Goal: Information Seeking & Learning: Check status

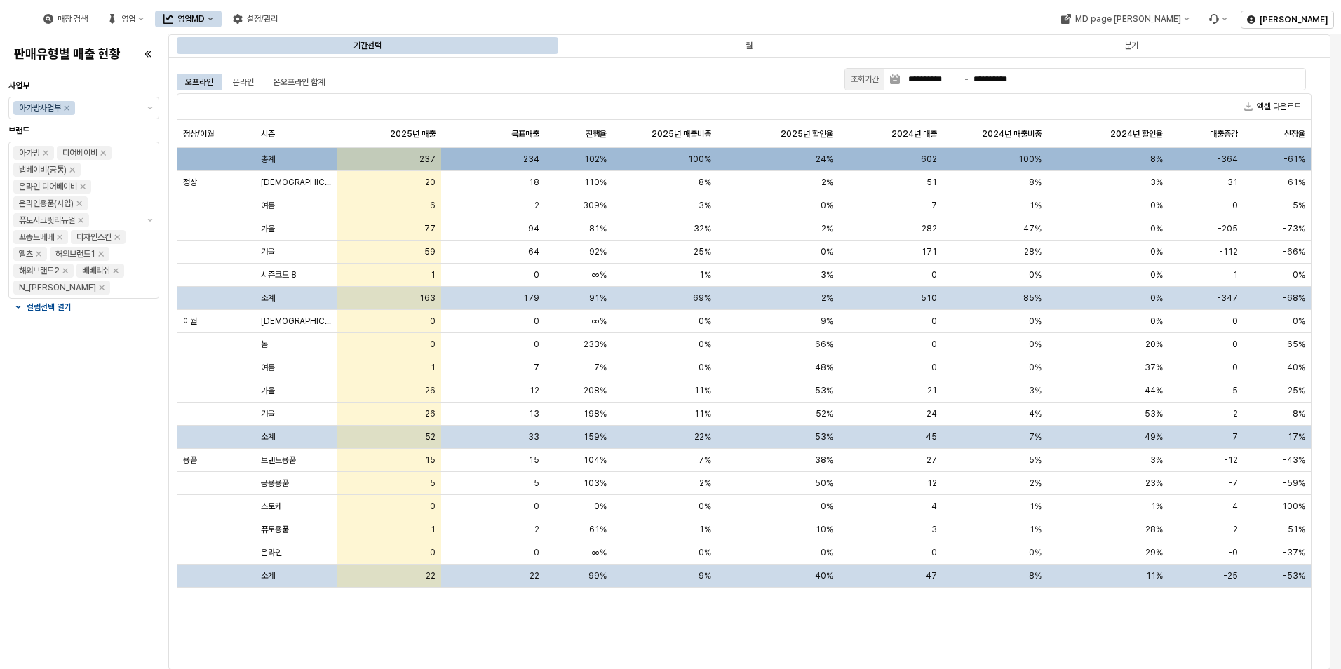
click at [205, 17] on div "영업MD" at bounding box center [190, 19] width 27 height 10
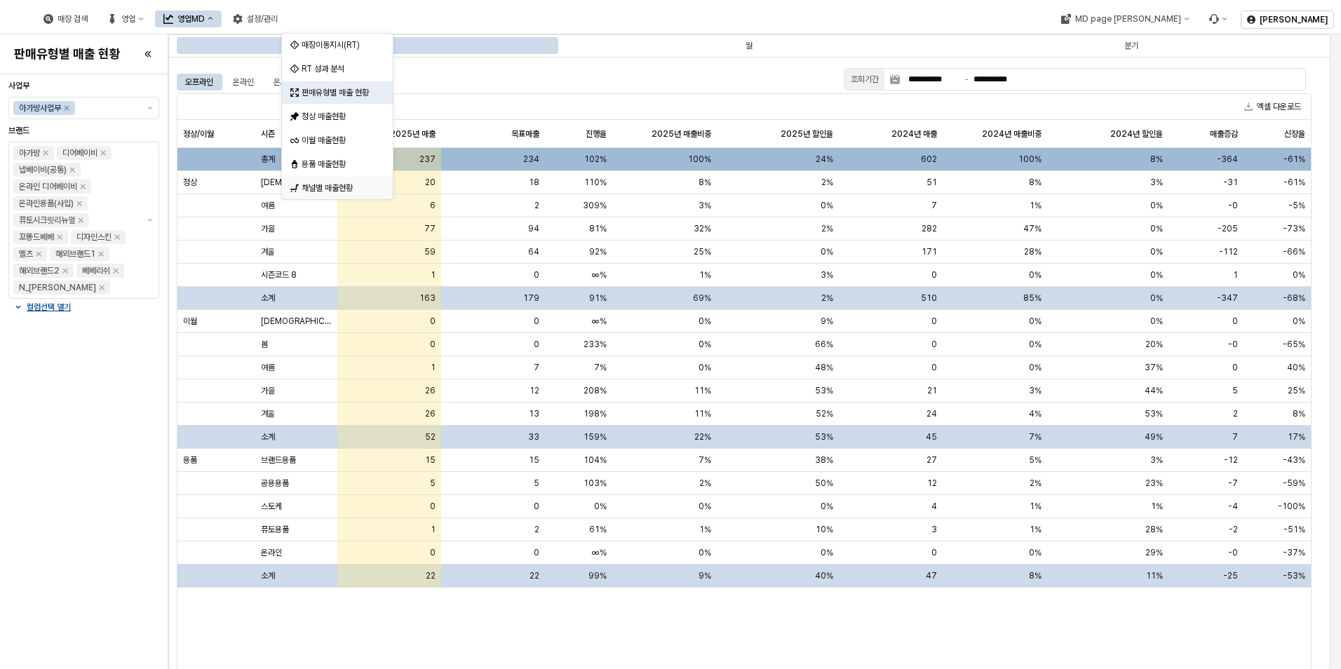
click at [333, 189] on div "채널별 매출현황" at bounding box center [339, 187] width 74 height 11
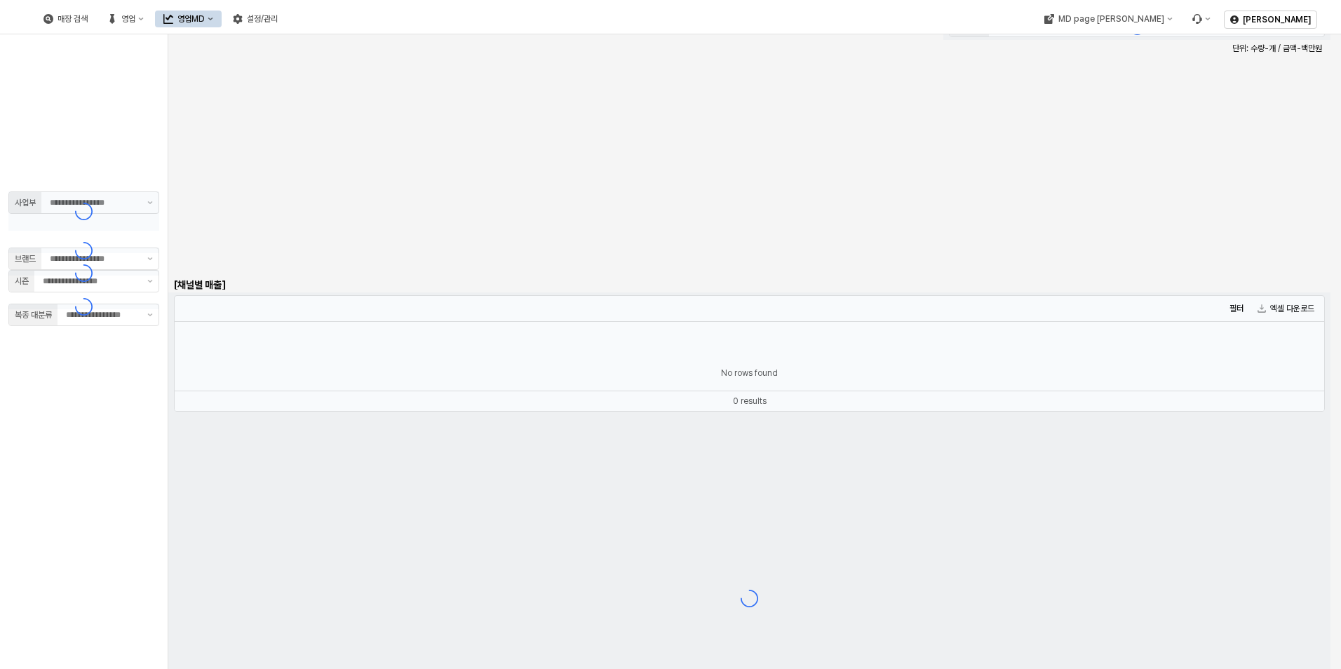
type input "******"
type input "***"
type input "**"
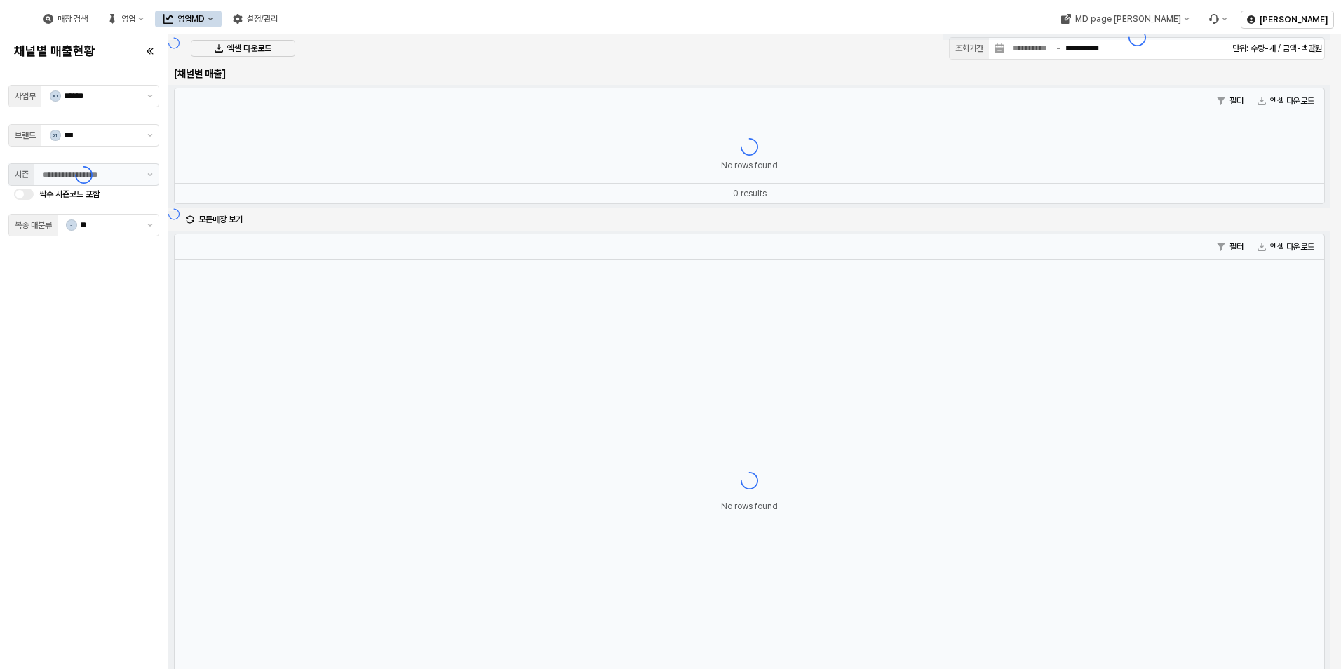
type input "**********"
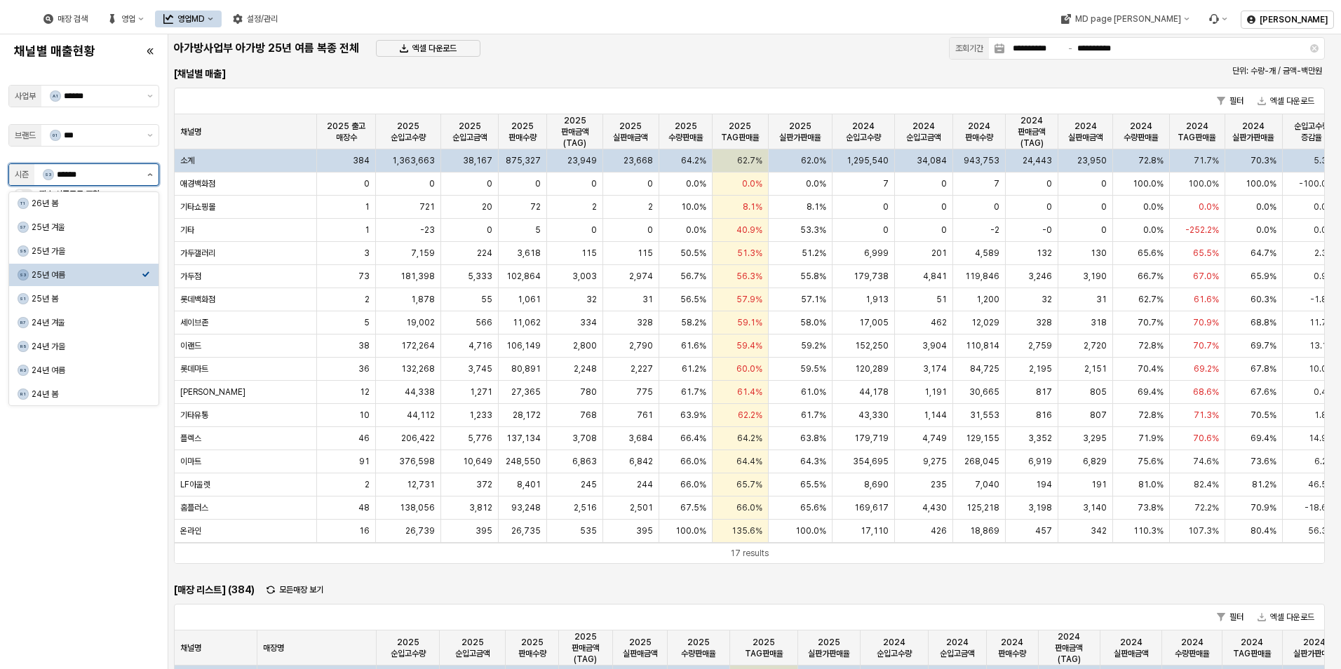
click at [149, 174] on icon "제안 사항 표시" at bounding box center [150, 174] width 6 height 3
click at [107, 222] on div "25년 겨울" at bounding box center [87, 227] width 110 height 11
type input "******"
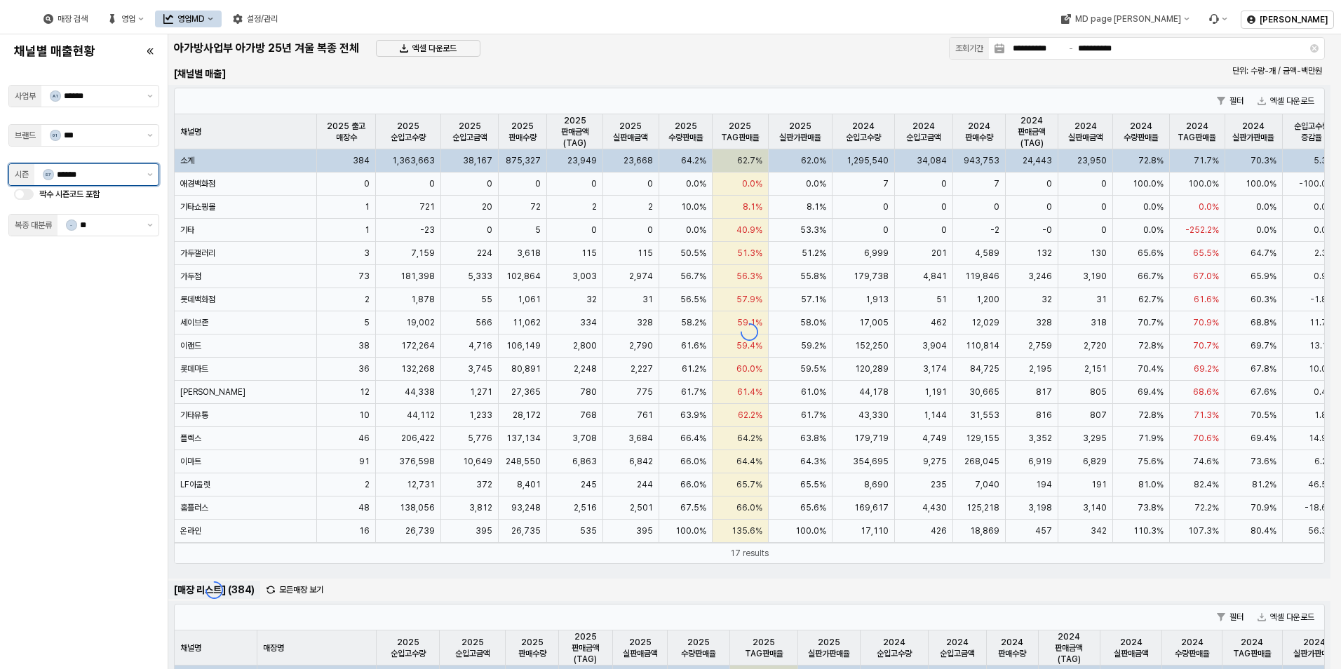
type input "**********"
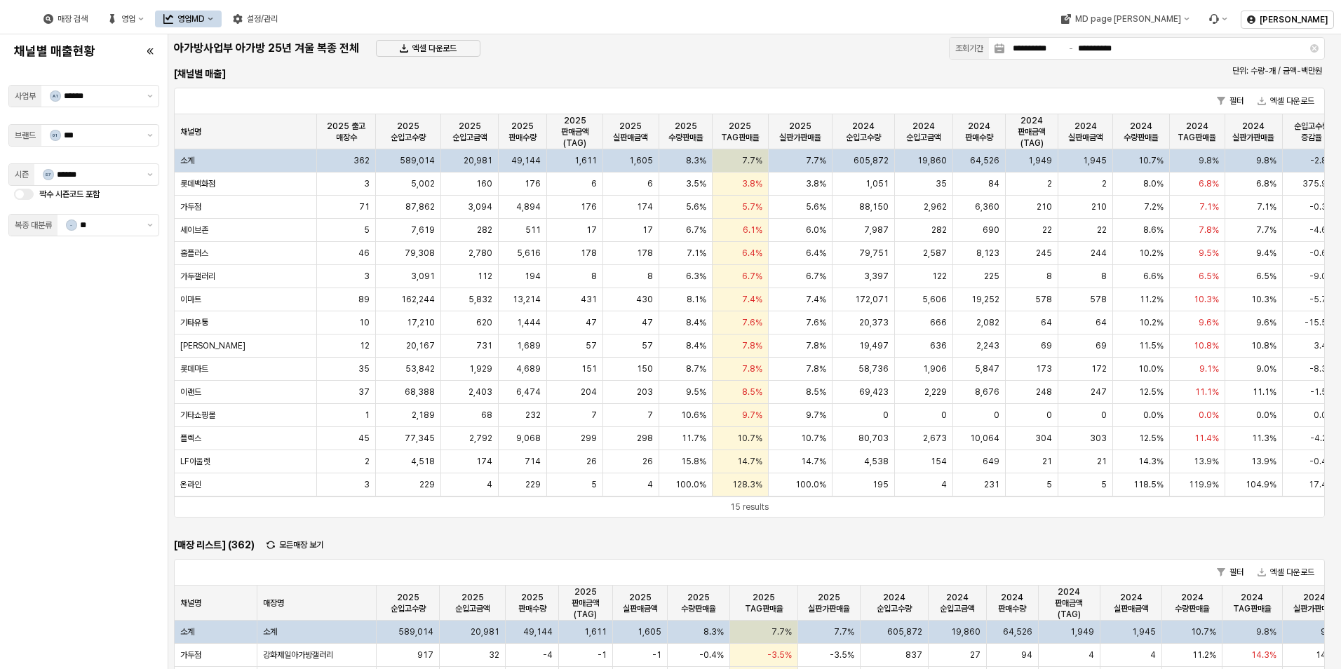
click at [59, 199] on label "짝수 시즌코드 포함" at bounding box center [69, 194] width 60 height 11
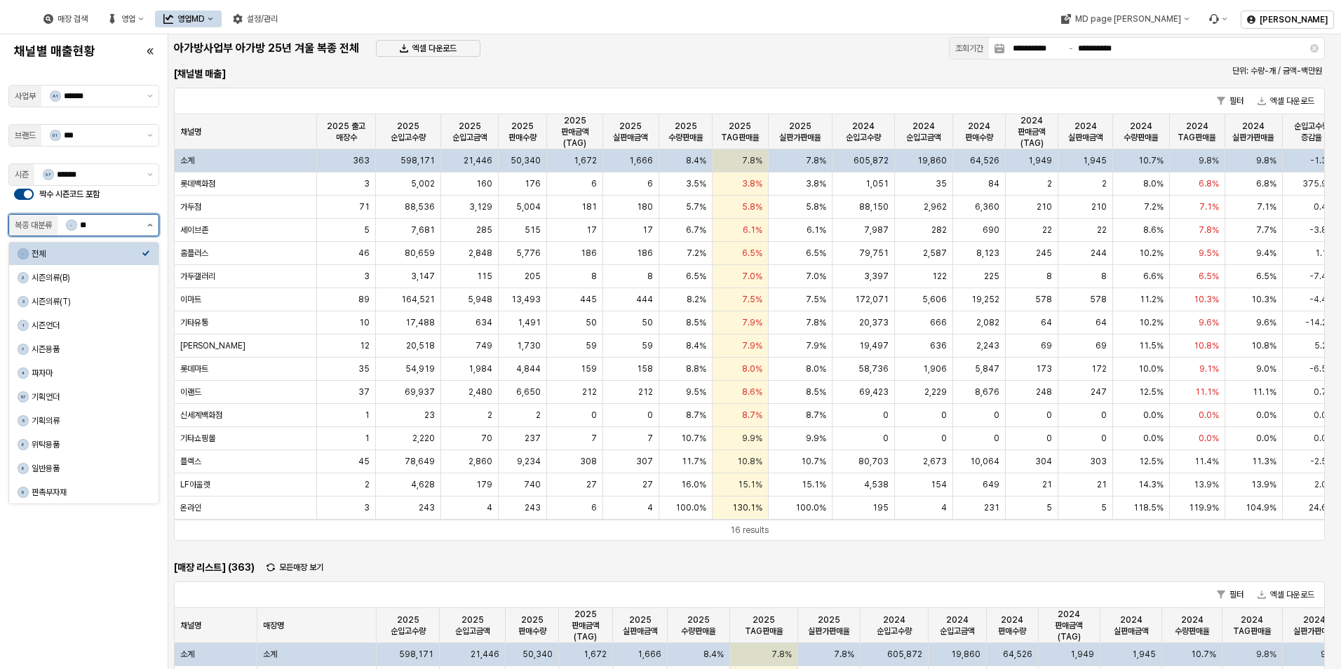
click at [149, 222] on button "제안 사항 표시" at bounding box center [150, 225] width 17 height 21
click at [101, 555] on div "채널별 매출현황 사업부 A1 ****** 브랜드 01 *** 시즌 S7 ****** 짝수 시즌코드 포함 복종 대분류 - **" at bounding box center [83, 351] width 151 height 623
click at [145, 231] on button "제안 사항 표시" at bounding box center [150, 225] width 17 height 21
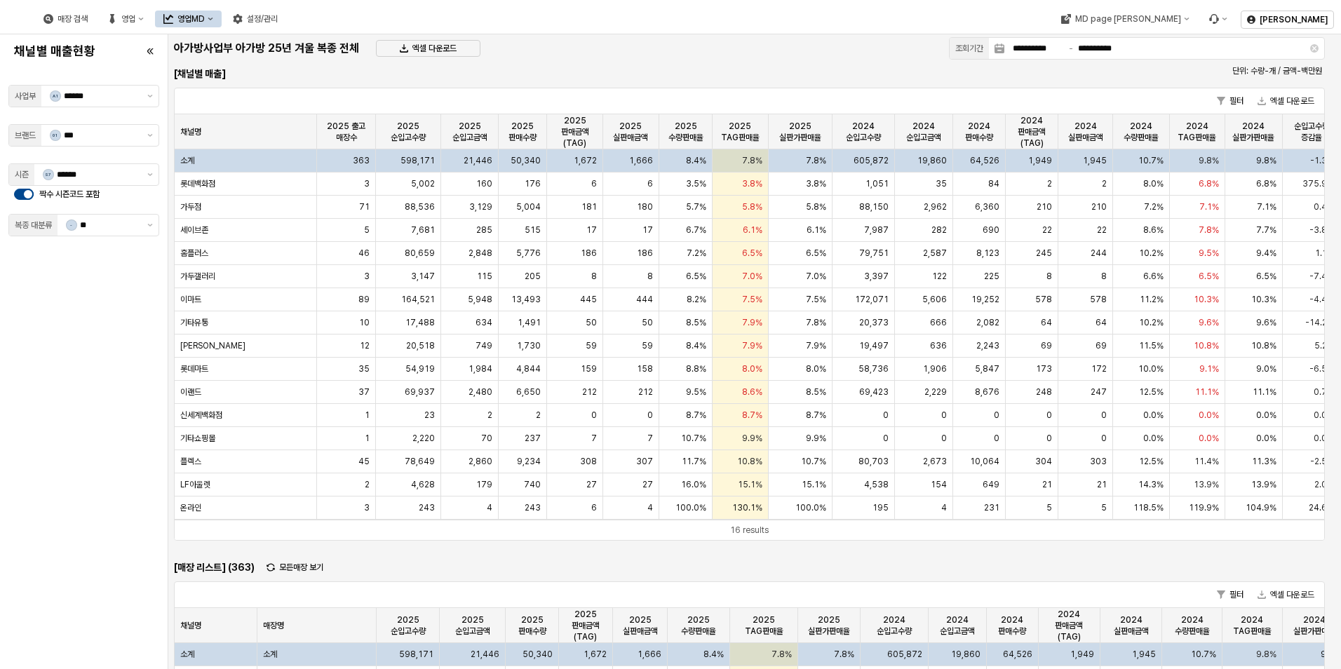
click at [71, 518] on div "채널별 매출현황 사업부 A1 ****** 브랜드 01 *** 시즌 S7 ****** 짝수 시즌코드 포함 복종 대분류 - **" at bounding box center [83, 351] width 151 height 623
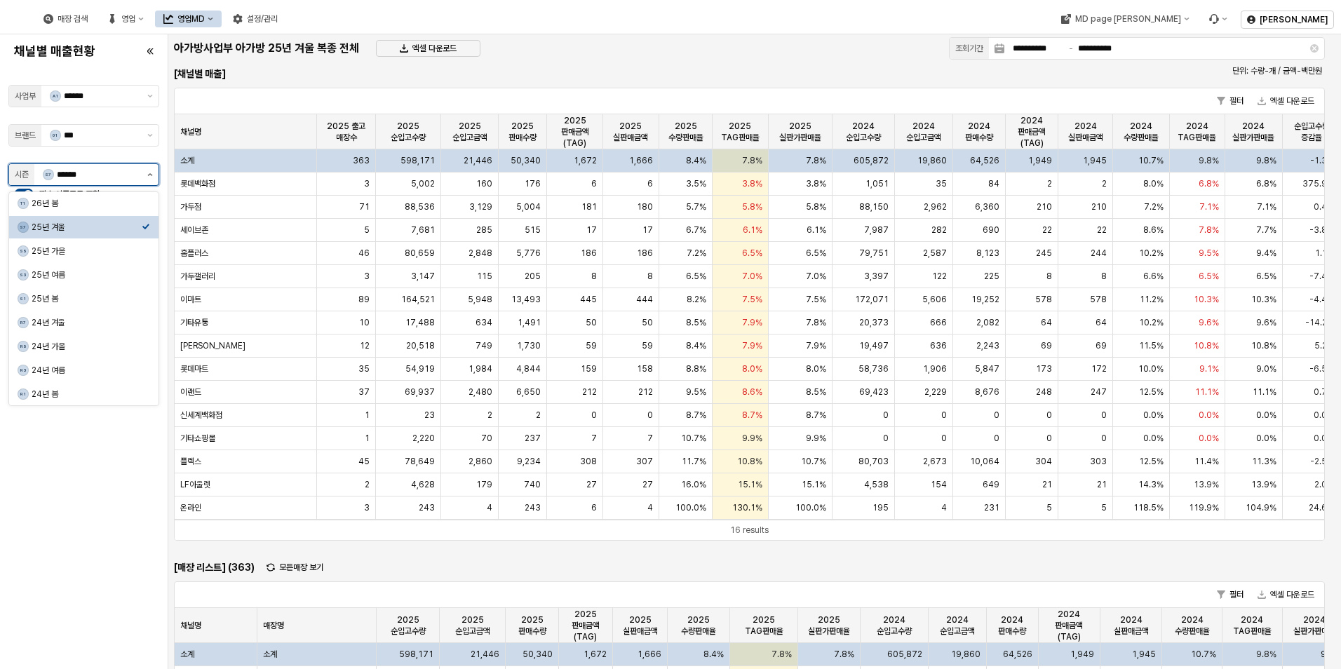
click at [156, 173] on button "제안 사항 표시" at bounding box center [150, 174] width 17 height 21
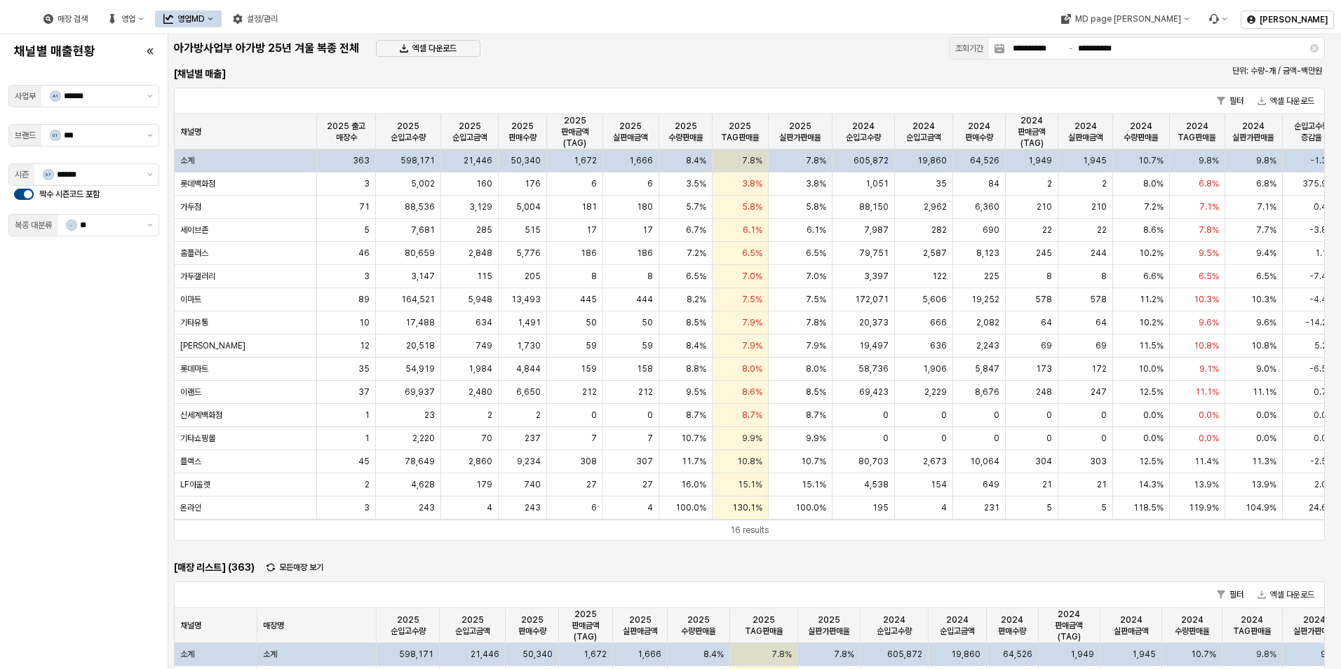
click at [91, 506] on div "채널별 매출현황 사업부 A1 ****** 브랜드 01 *** 시즌 S7 ****** 짝수 시즌코드 포함 복종 대분류 - **" at bounding box center [83, 351] width 151 height 623
click at [210, 417] on span "신세계백화점" at bounding box center [201, 415] width 42 height 11
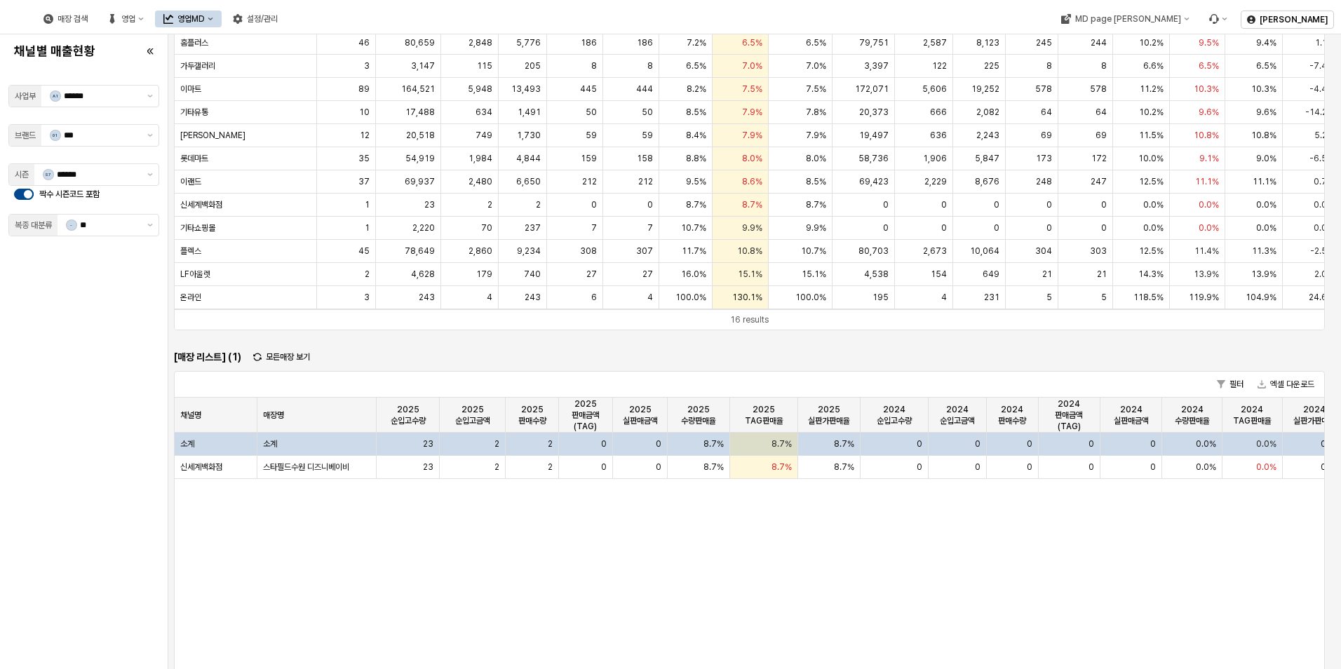
scroll to position [140, 0]
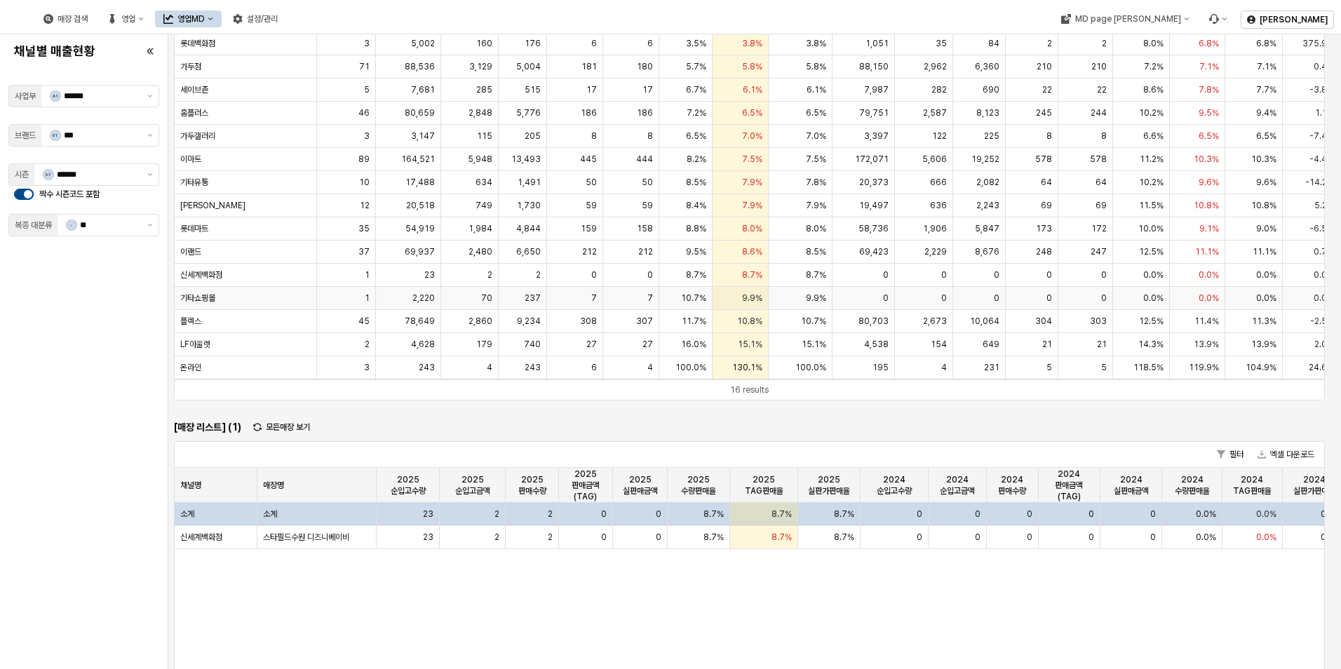
click at [203, 299] on span "기타쇼핑몰" at bounding box center [197, 297] width 35 height 11
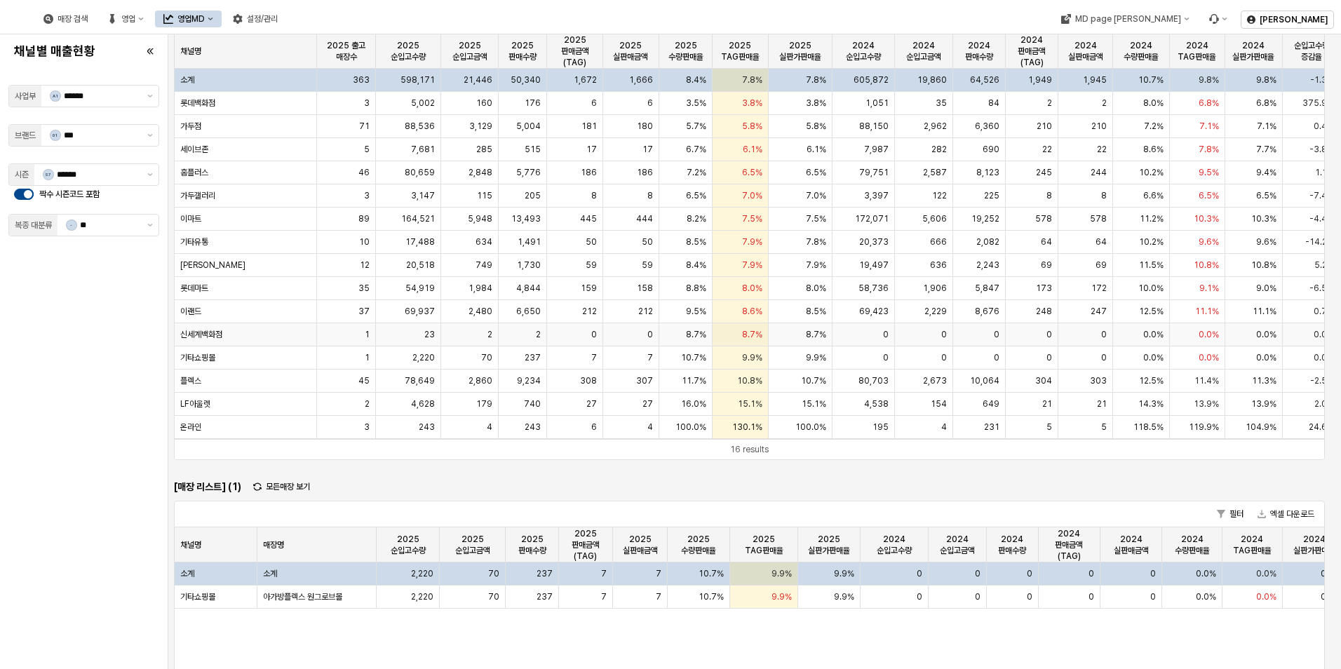
scroll to position [0, 0]
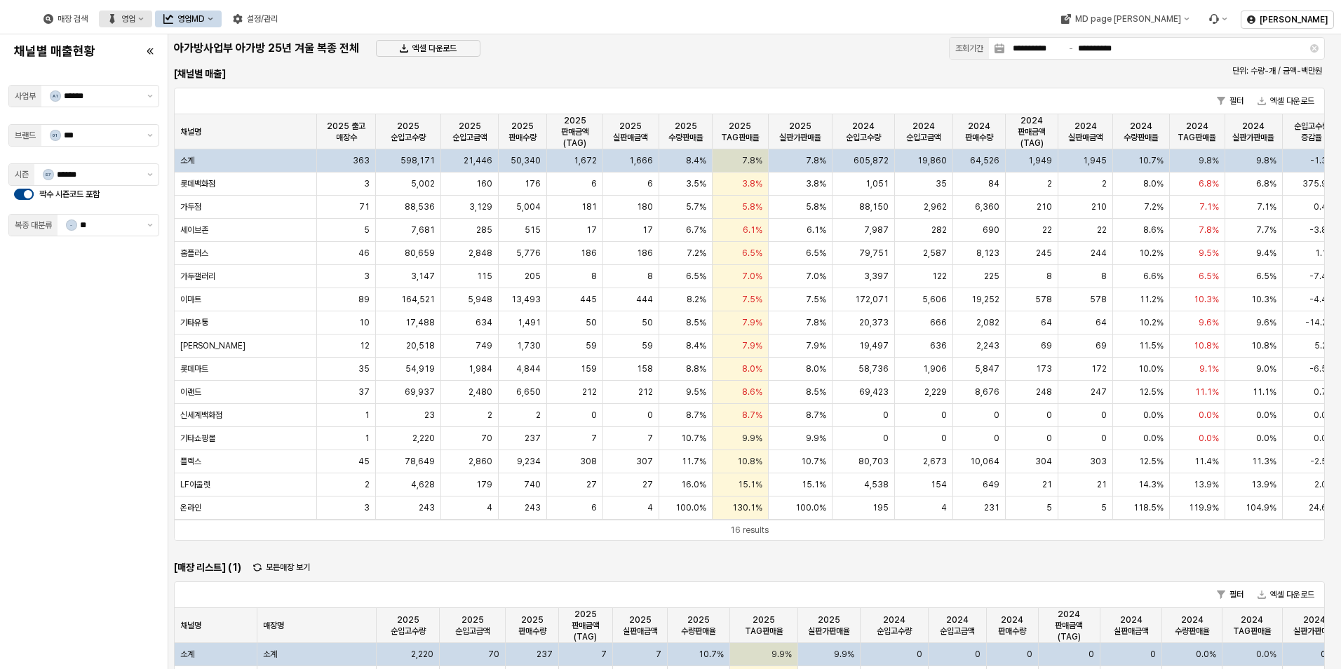
click at [152, 13] on button "영업" at bounding box center [125, 19] width 53 height 17
click at [283, 44] on div "목표매출 달성현황" at bounding box center [282, 44] width 74 height 11
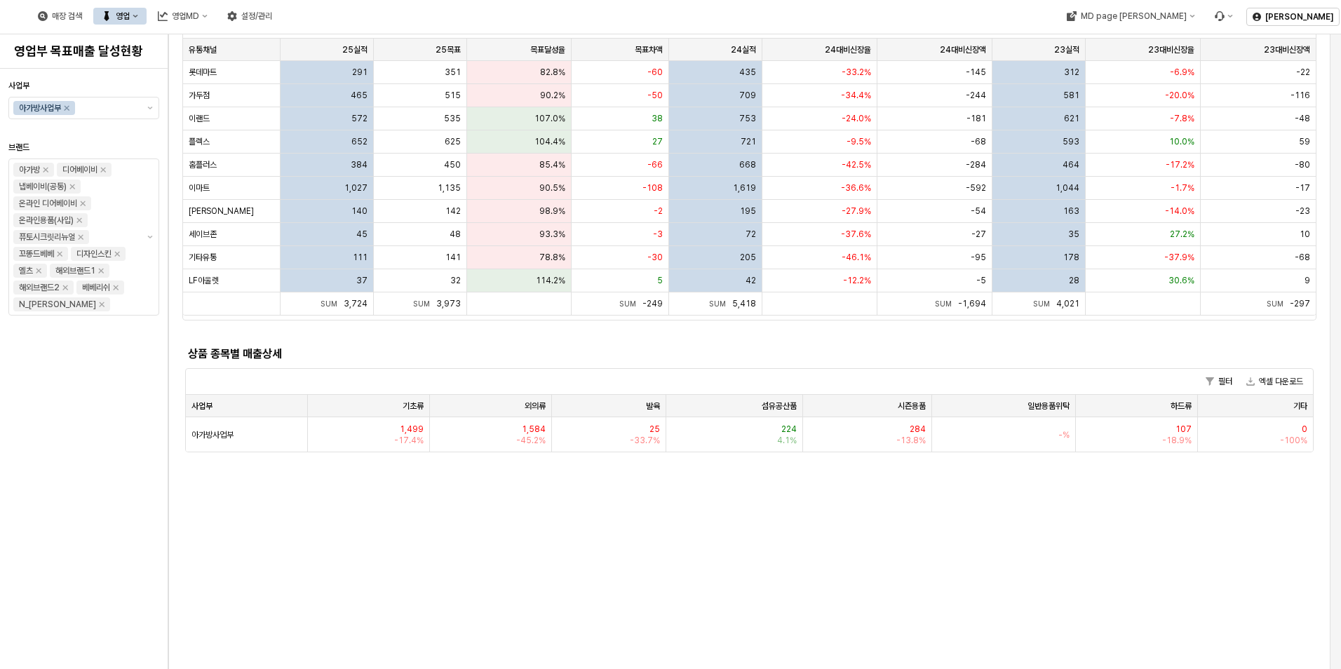
scroll to position [351, 0]
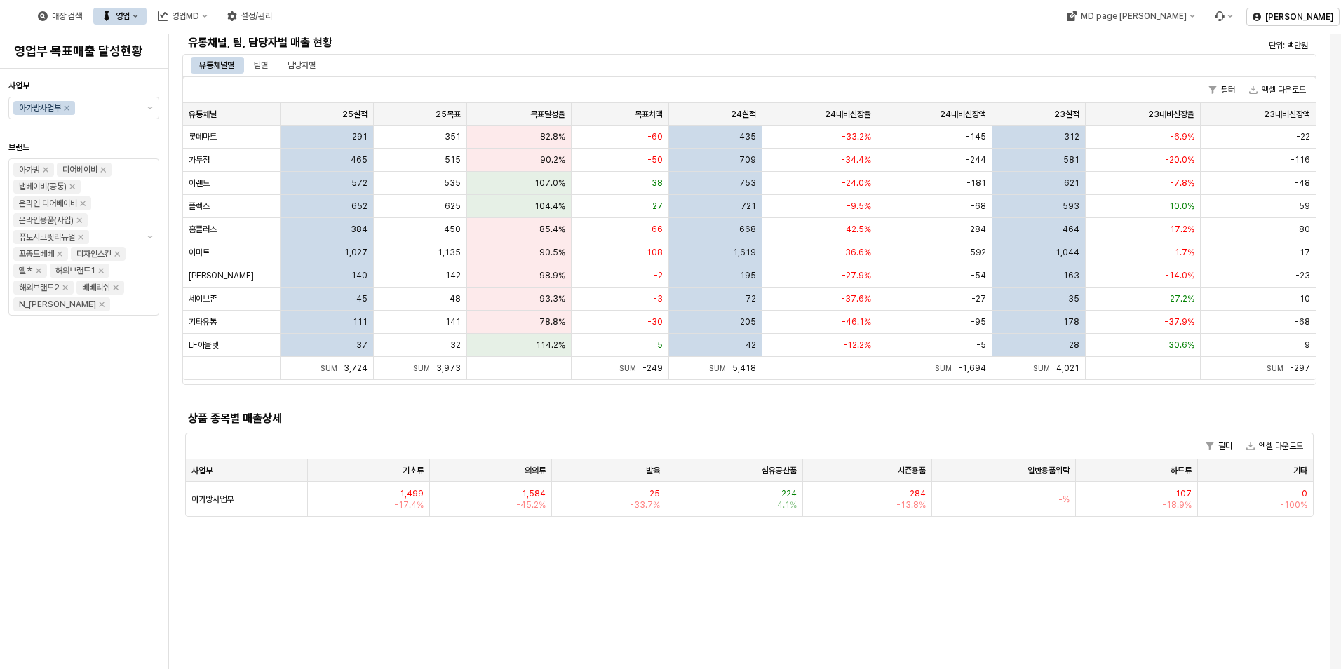
click at [228, 110] on div "유통채널 유통채널" at bounding box center [231, 114] width 97 height 22
click at [228, 109] on div "유통채널 유통채널" at bounding box center [231, 114] width 97 height 22
click at [318, 111] on div "25실적 25실적" at bounding box center [326, 114] width 93 height 22
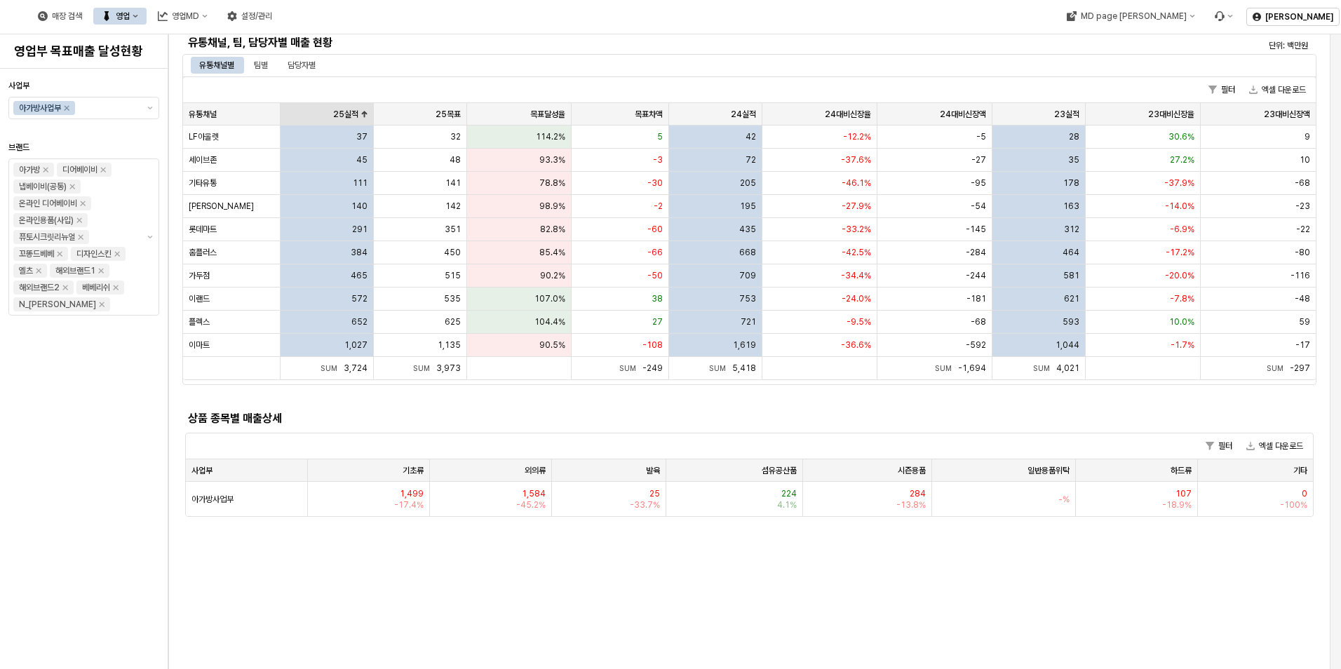
click at [318, 111] on div "25실적 25실적" at bounding box center [326, 114] width 93 height 22
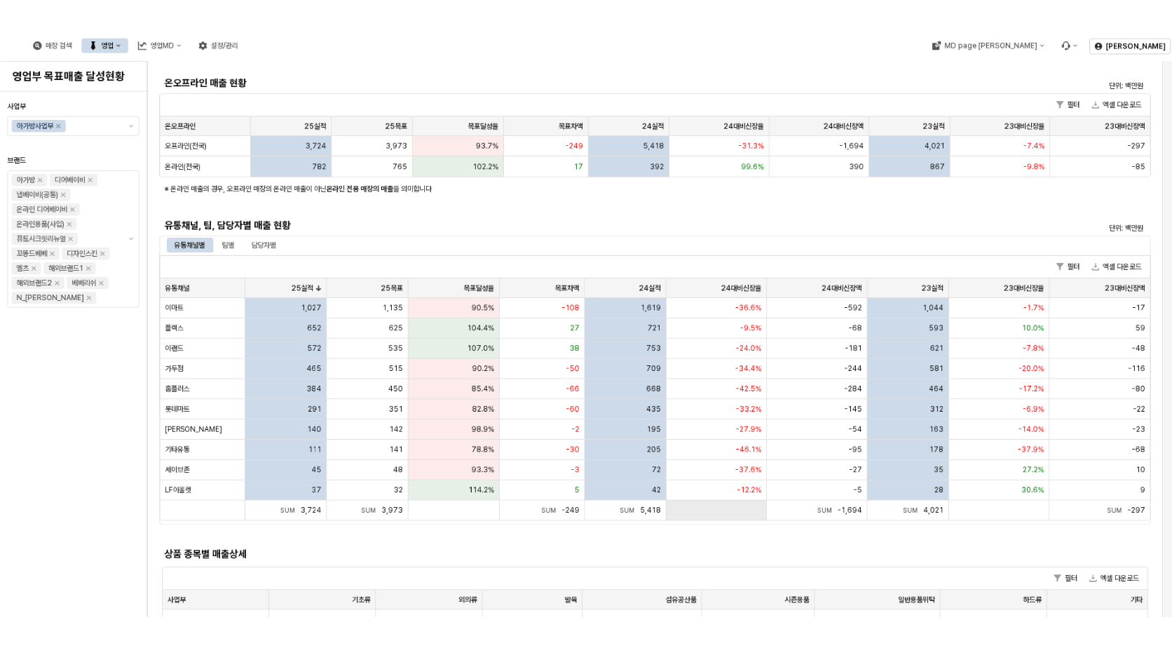
scroll to position [0, 0]
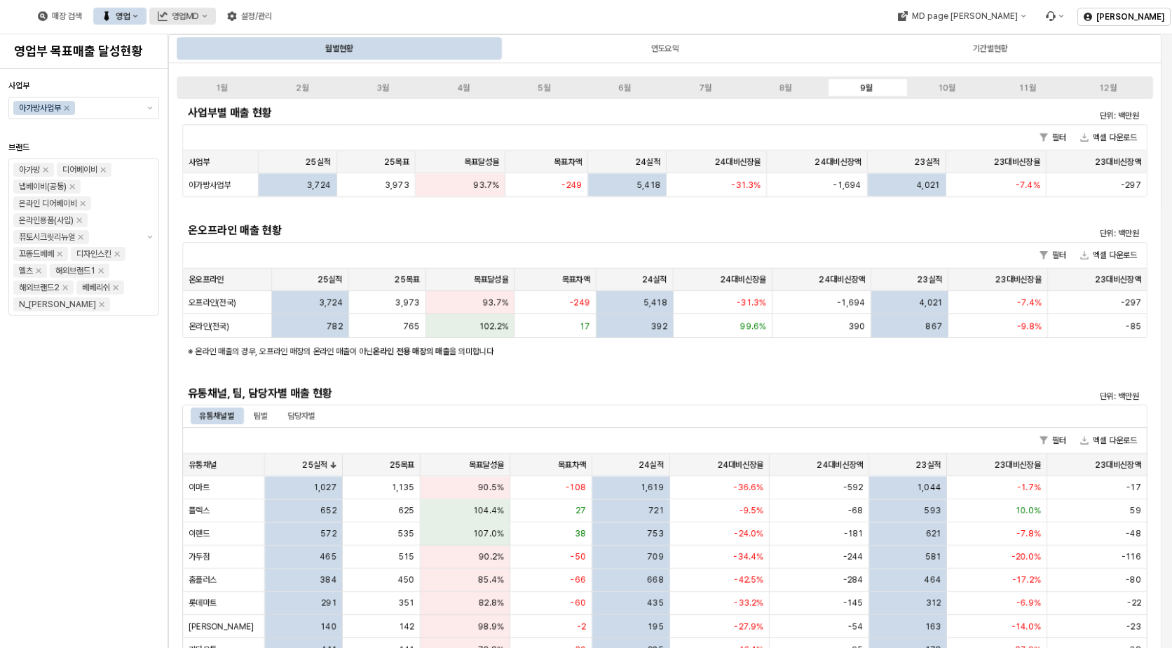
click at [199, 13] on div "영업MD" at bounding box center [185, 16] width 27 height 10
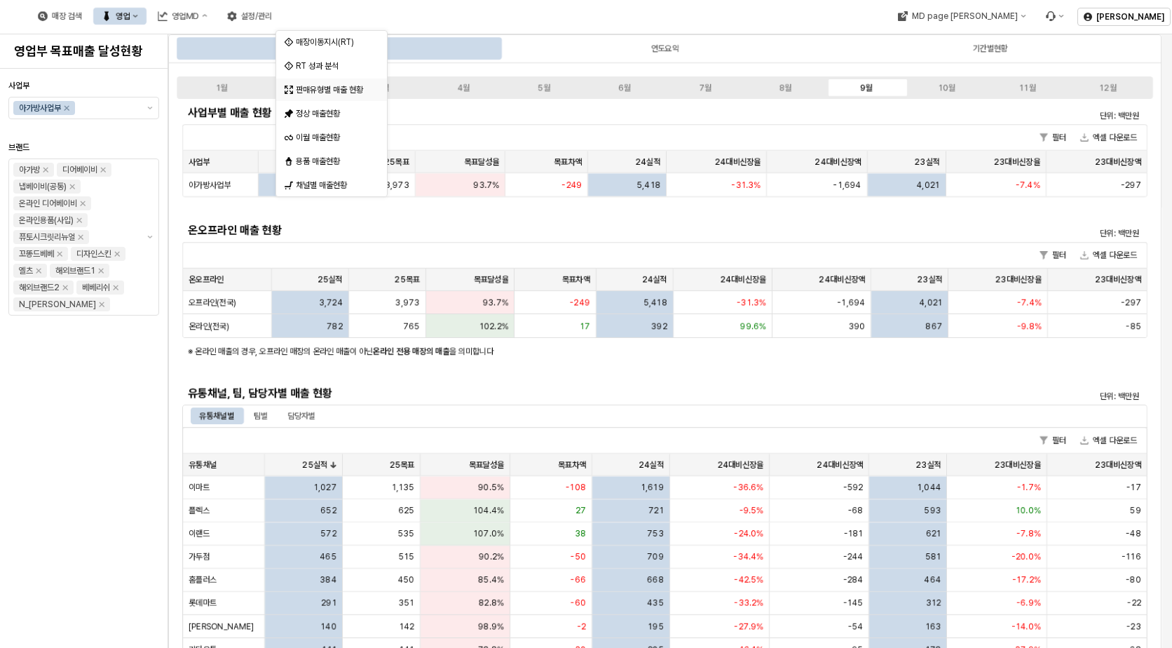
click at [320, 93] on div "판매유형별 매출 현황" at bounding box center [333, 89] width 74 height 11
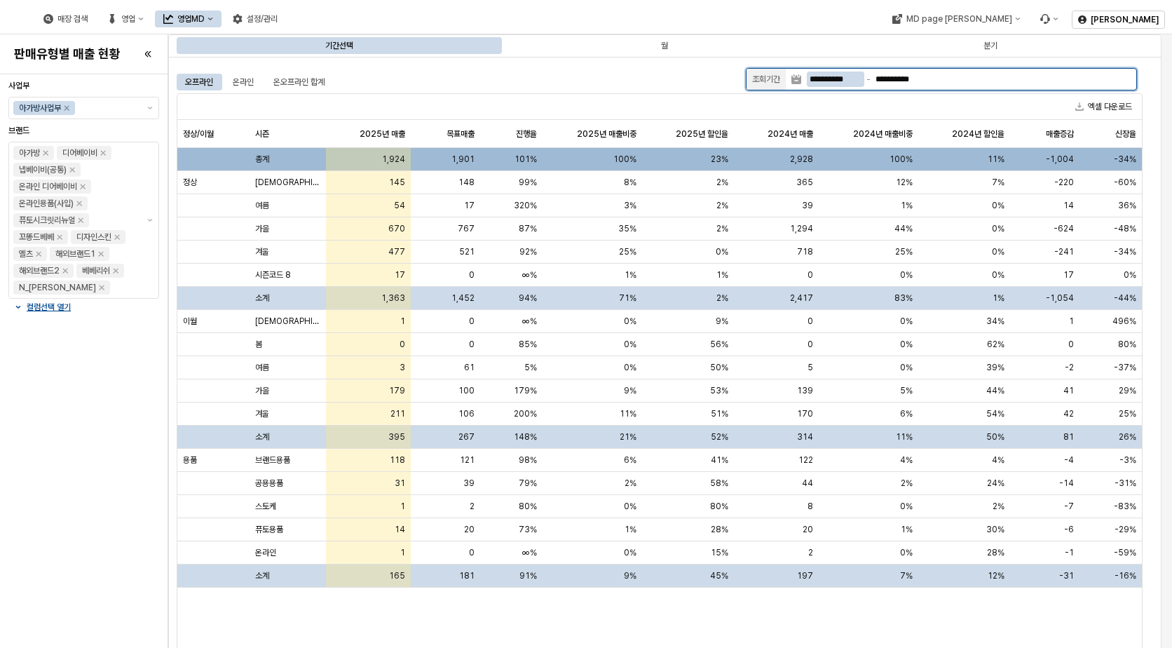
click at [830, 78] on input "**********" at bounding box center [836, 79] width 58 height 15
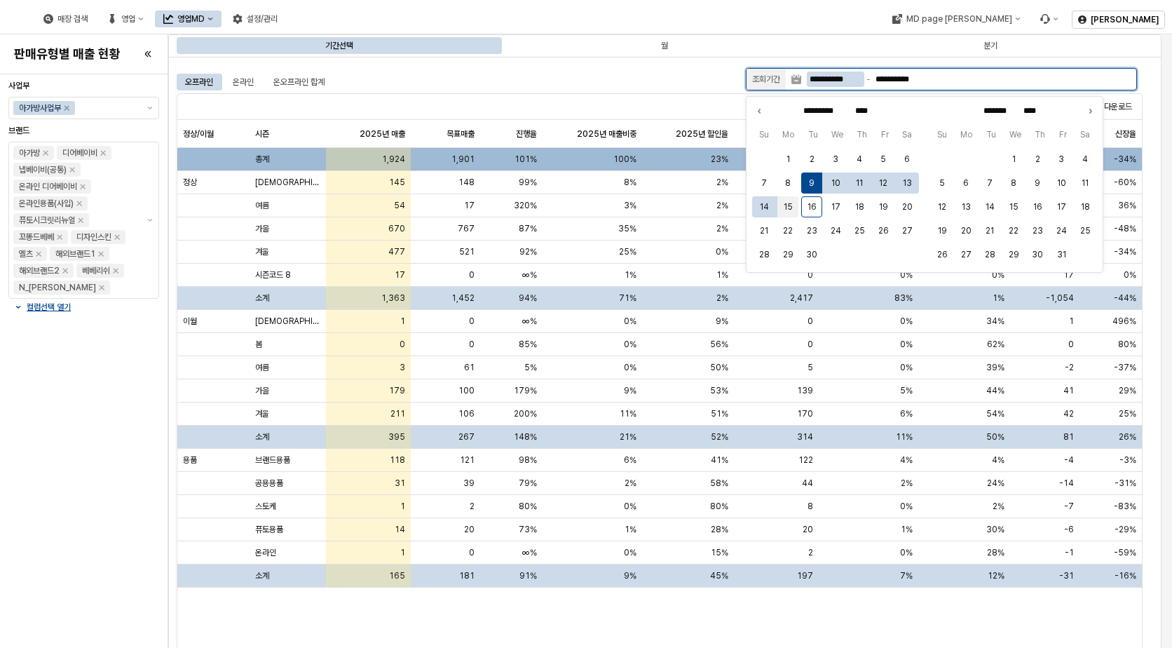
click at [791, 210] on button "15" at bounding box center [788, 206] width 21 height 21
type input "**********"
click at [791, 210] on button "15" at bounding box center [788, 206] width 21 height 21
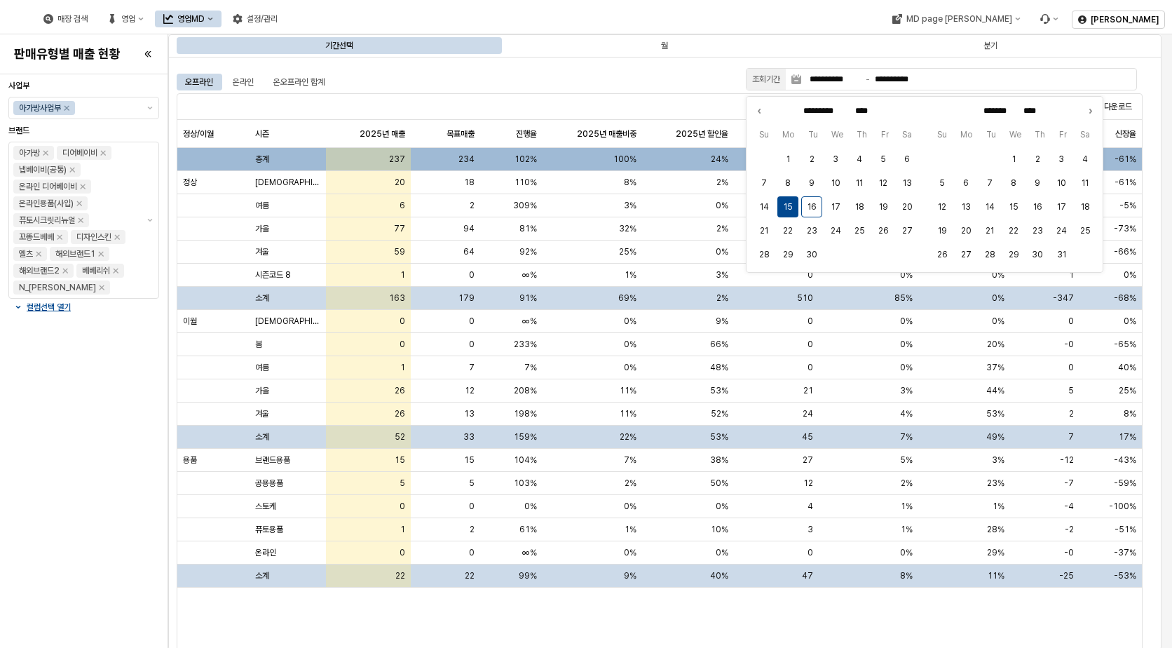
click at [649, 80] on div "오프라인 온라인 온오프라인 합계" at bounding box center [459, 82] width 564 height 17
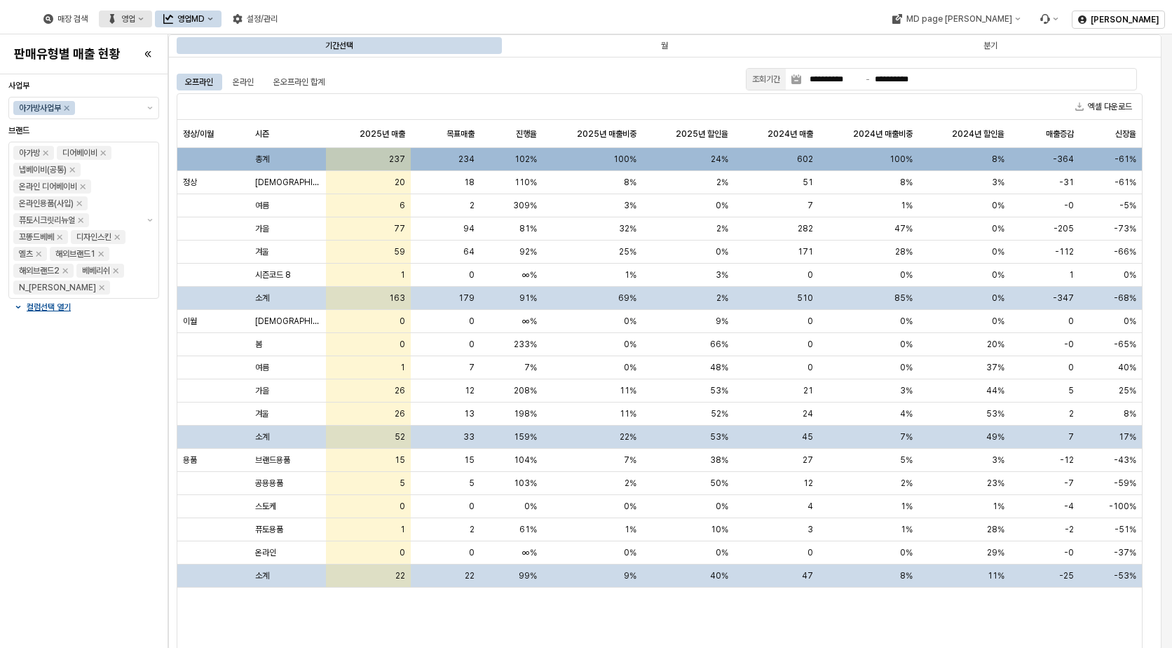
click at [152, 22] on button "영업" at bounding box center [125, 19] width 53 height 17
click at [263, 46] on div "목표매출 달성현황" at bounding box center [282, 44] width 74 height 11
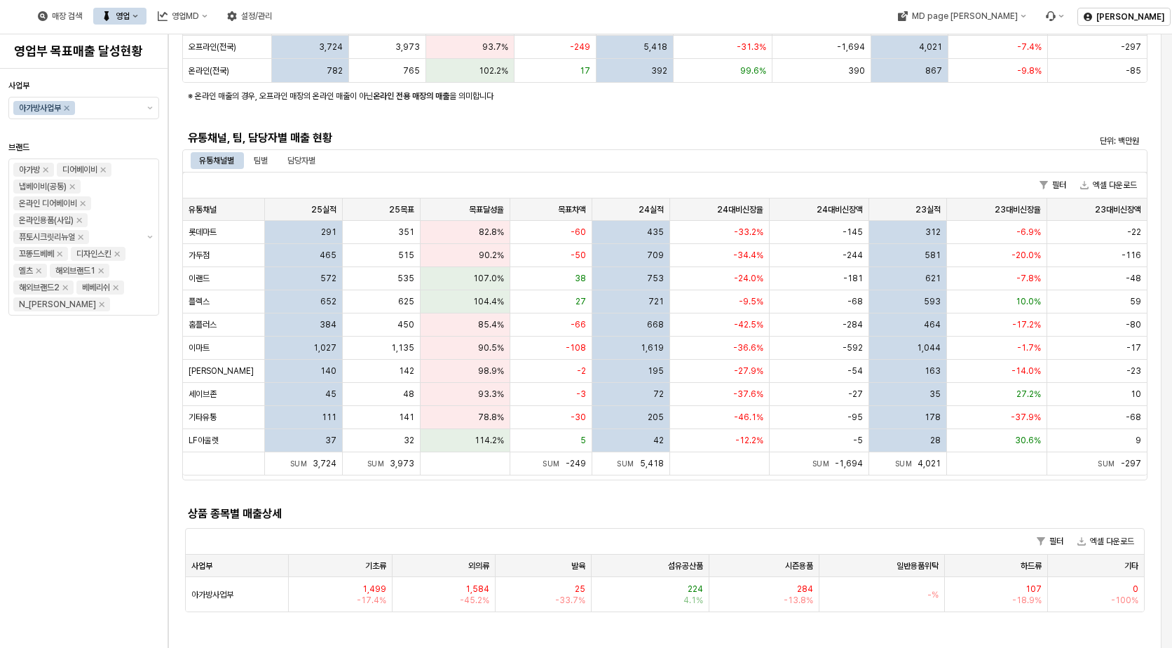
scroll to position [210, 0]
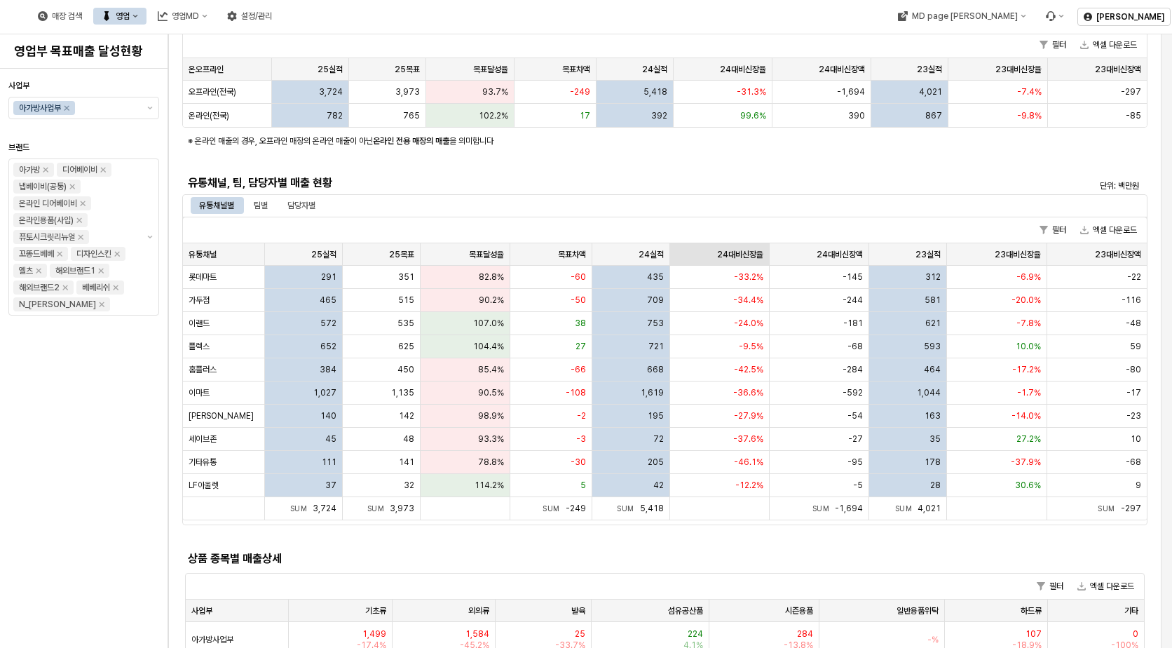
click at [759, 252] on div "24대비신장율 24대비신장율" at bounding box center [720, 254] width 100 height 22
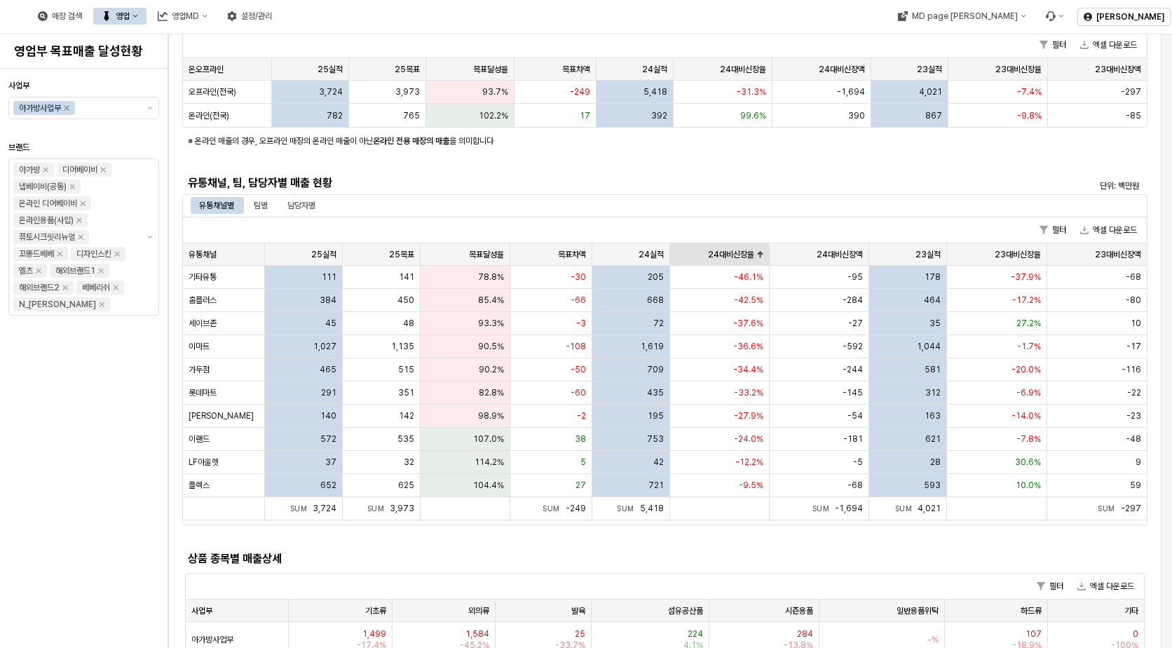
click at [759, 252] on div "24대비신장율 24대비신장율" at bounding box center [720, 254] width 100 height 22
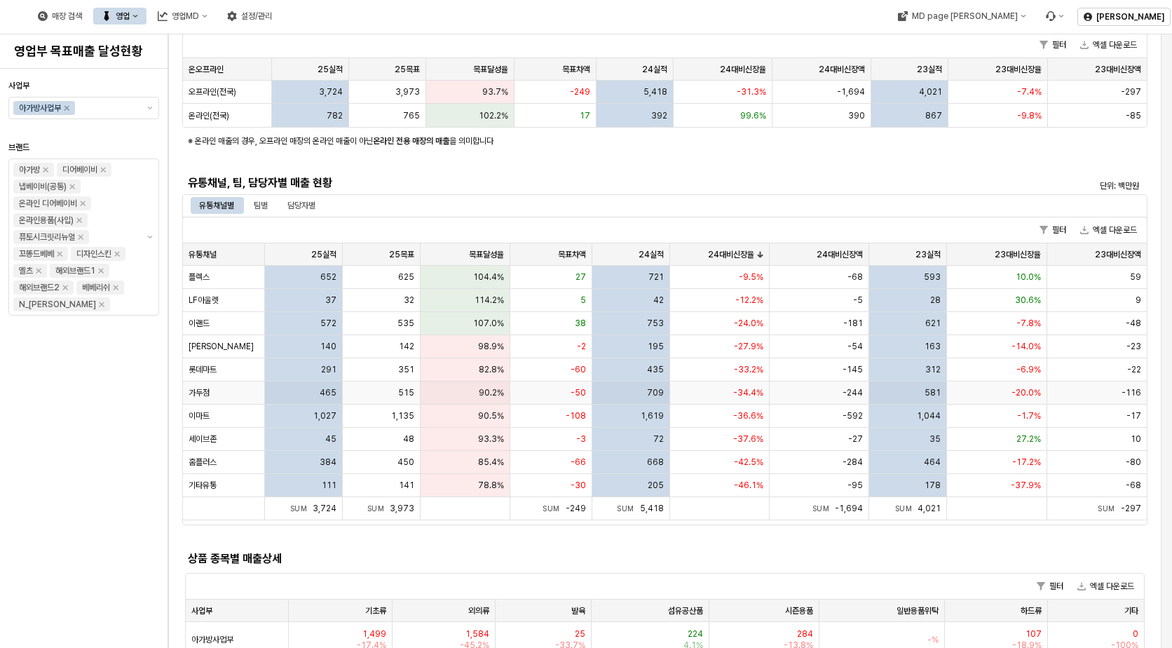
click at [252, 391] on div "가두점" at bounding box center [224, 392] width 82 height 23
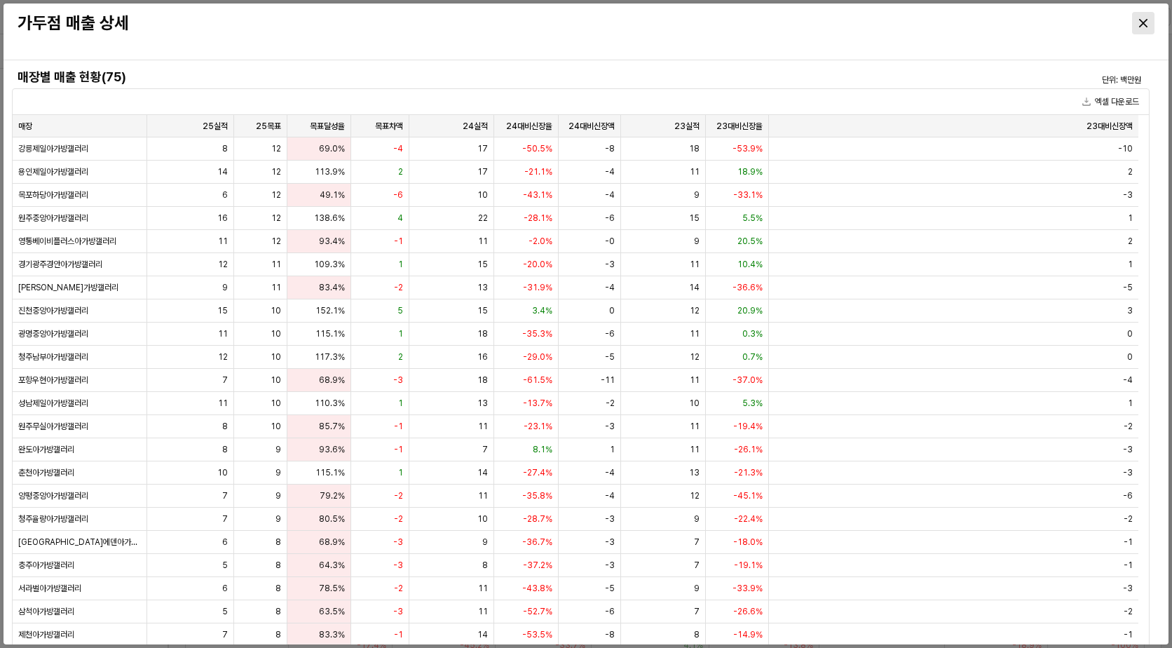
click at [1135, 22] on div "Close" at bounding box center [1143, 23] width 21 height 21
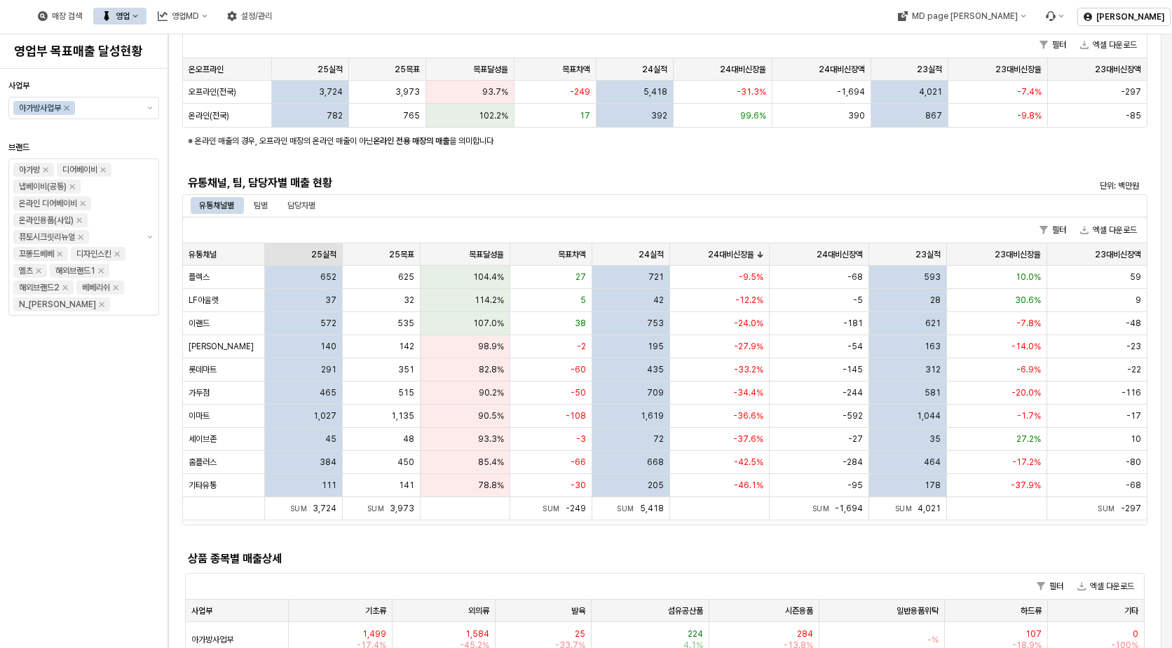
click at [320, 244] on div "25실적 25실적" at bounding box center [304, 254] width 78 height 22
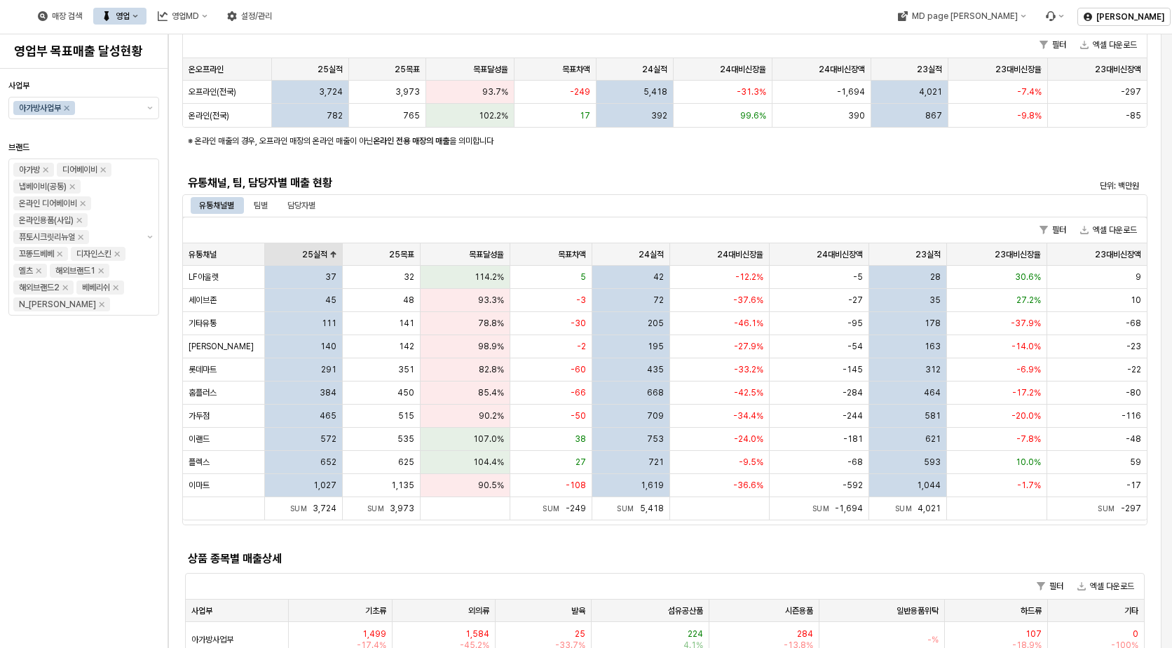
click at [325, 248] on div "25실적 25실적" at bounding box center [304, 254] width 78 height 22
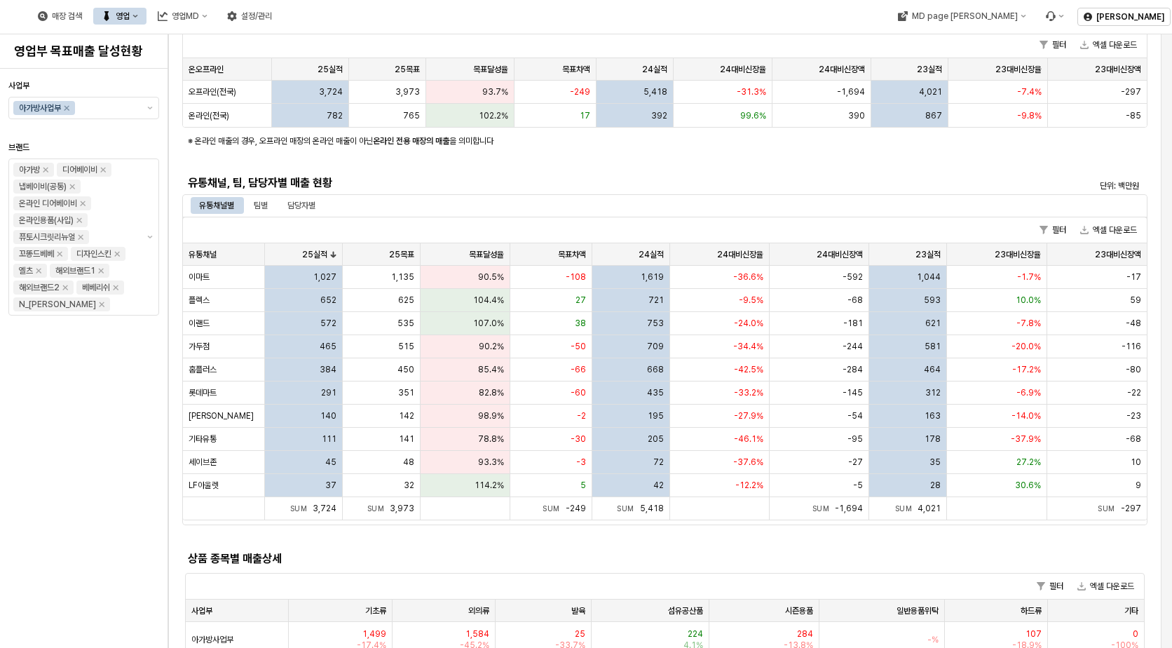
click at [324, 239] on div "필터 엑셀 다운로드" at bounding box center [665, 230] width 964 height 26
click at [317, 250] on div "25실적 25실적" at bounding box center [304, 254] width 78 height 22
click at [746, 249] on div "24대비신장율 24대비신장율" at bounding box center [720, 254] width 100 height 22
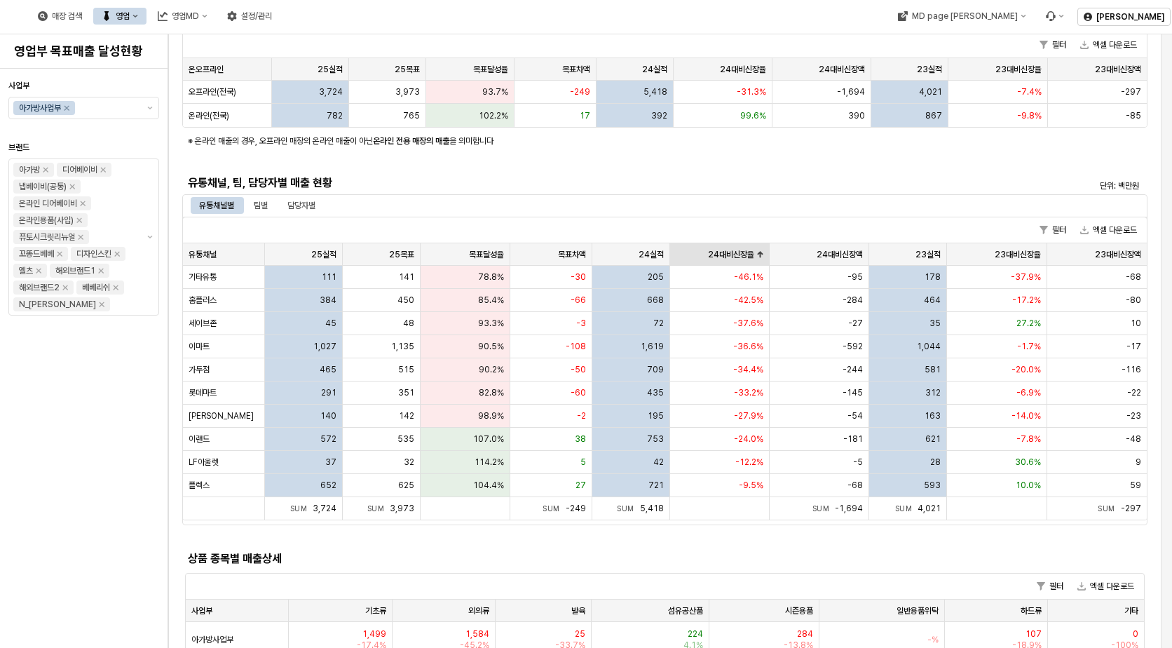
click at [746, 250] on div "24대비신장율 24대비신장율" at bounding box center [720, 254] width 100 height 22
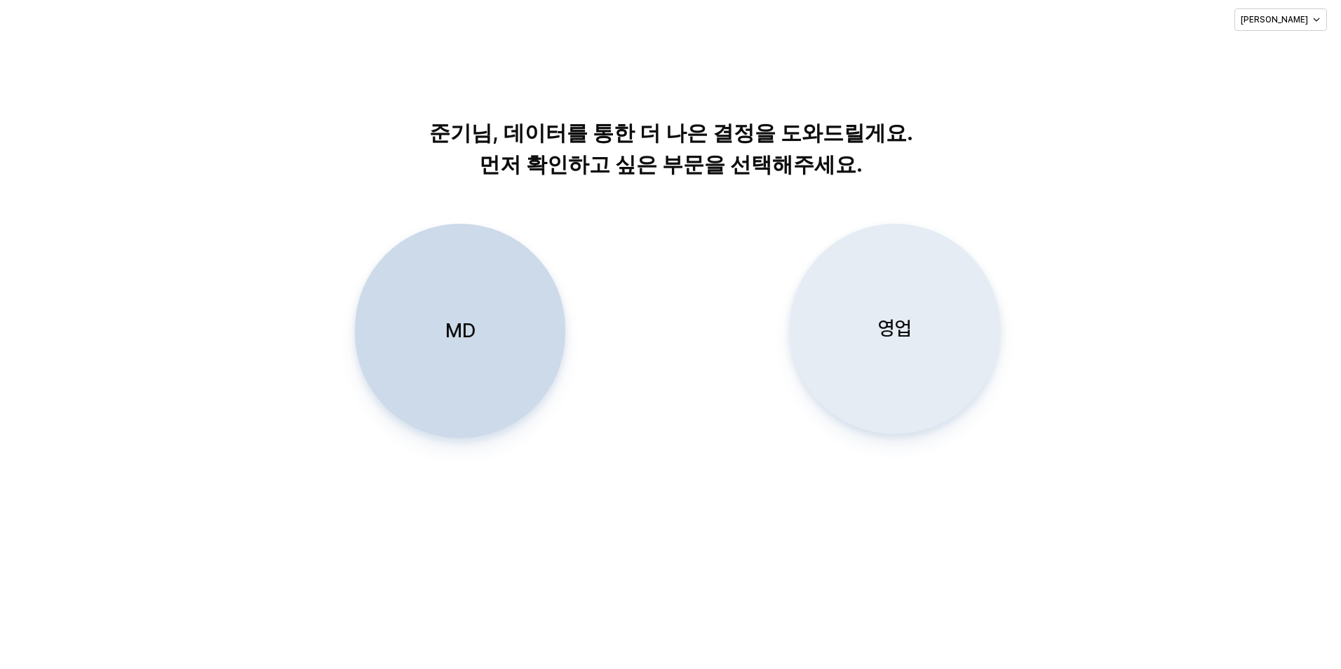
click at [913, 352] on div "영업" at bounding box center [895, 328] width 198 height 209
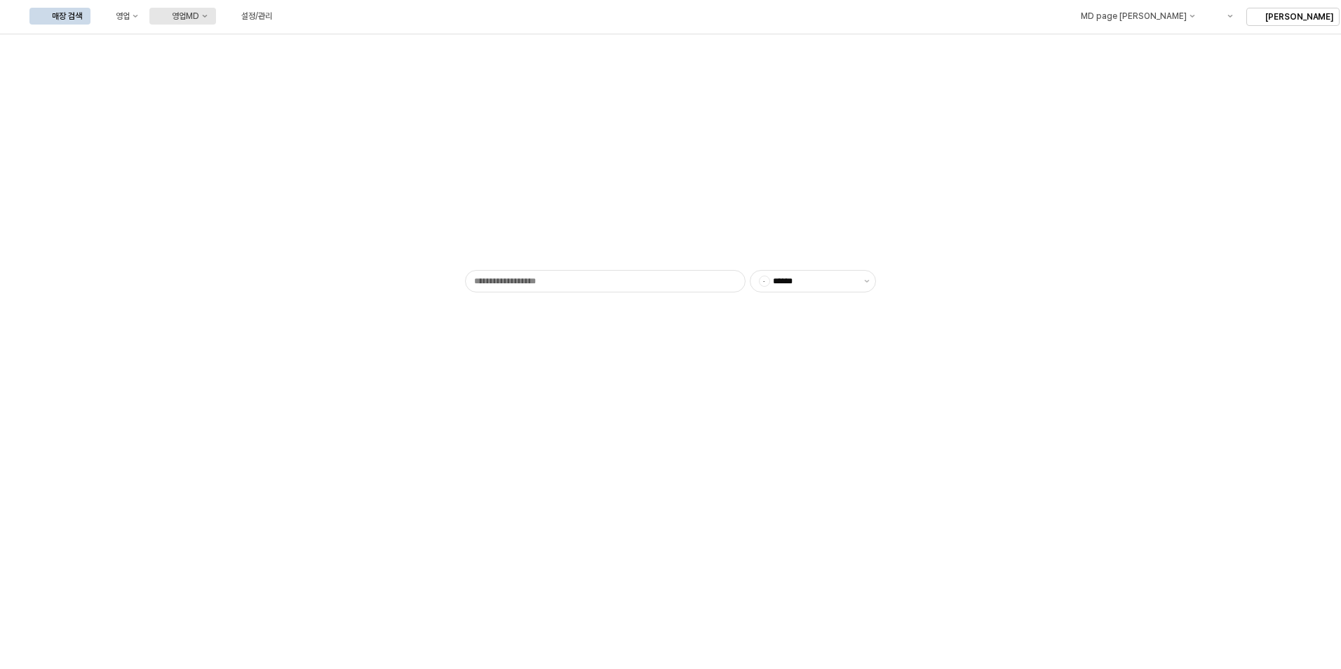
click at [208, 18] on icon "영업MD" at bounding box center [205, 16] width 6 height 6
click at [216, 22] on button "영업MD" at bounding box center [182, 16] width 67 height 17
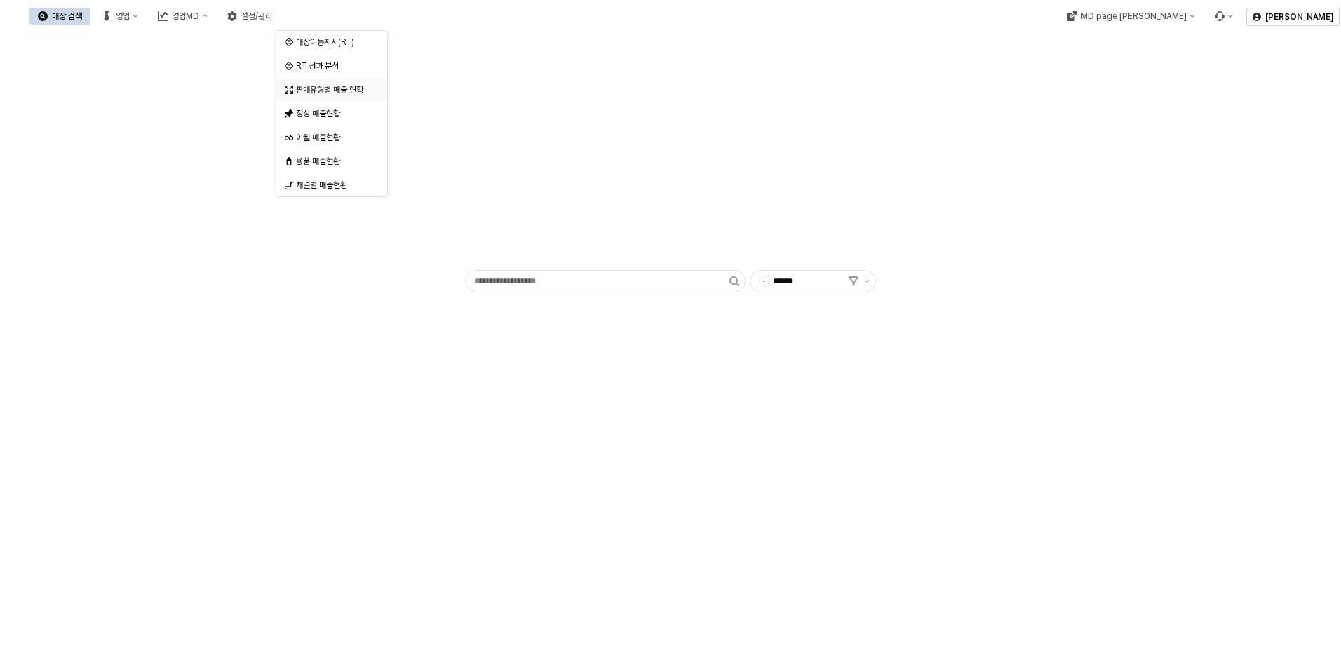
click at [351, 88] on div "판매유형별 매출 현황" at bounding box center [333, 89] width 74 height 11
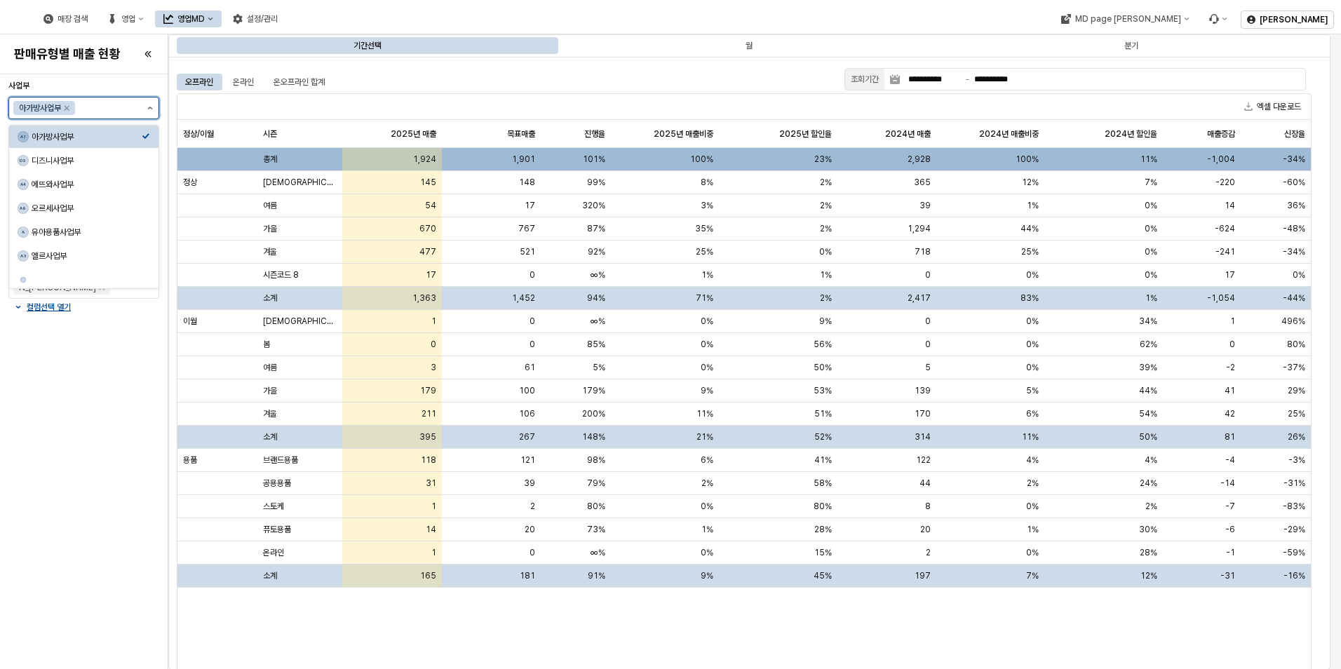
click at [154, 109] on button "제안 사항 표시" at bounding box center [150, 107] width 17 height 21
click at [83, 156] on div "디즈니사업부" at bounding box center [87, 160] width 110 height 11
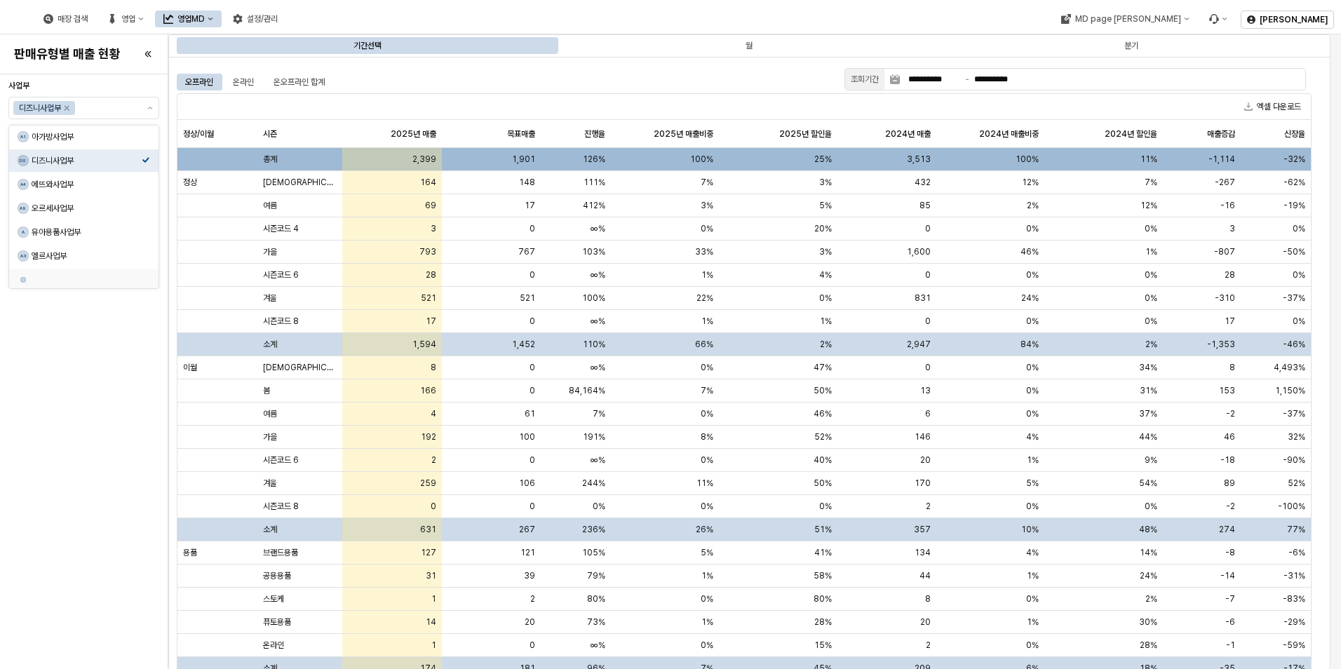
click at [93, 406] on div "사업부 디즈니사업부 브랜드 디즈니베이비 컬럼선택 열기" at bounding box center [83, 371] width 151 height 583
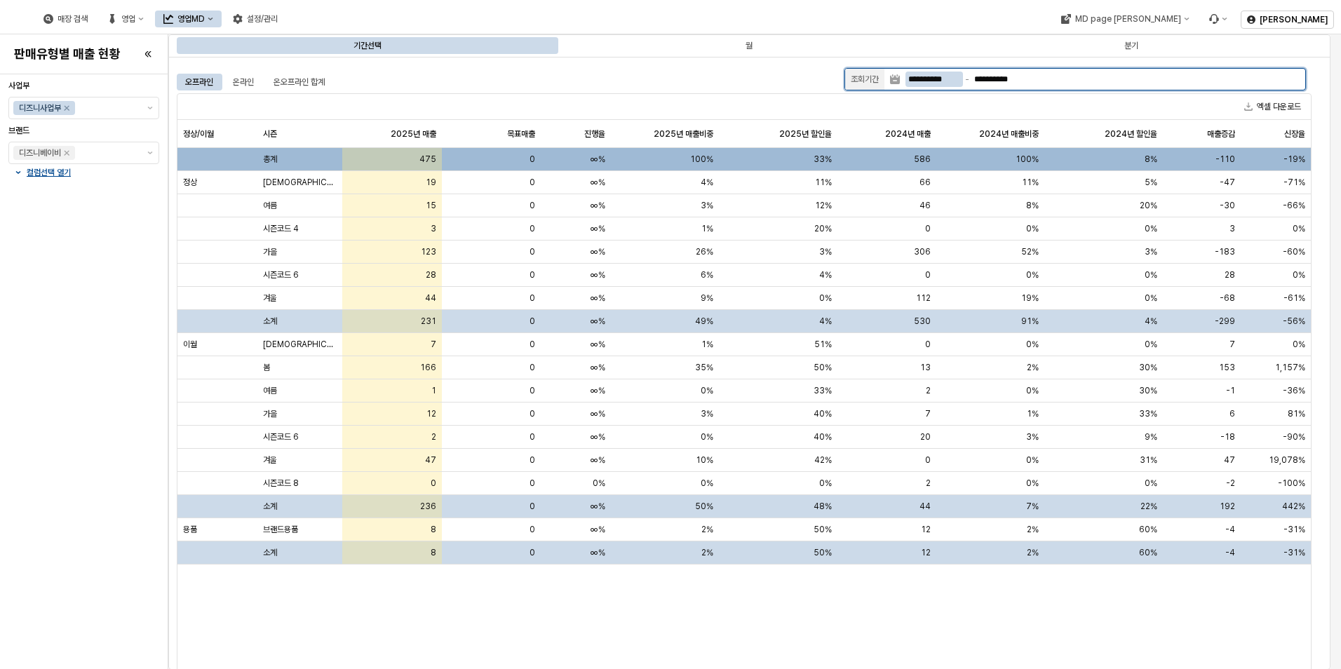
click at [940, 79] on input "**********" at bounding box center [934, 79] width 58 height 15
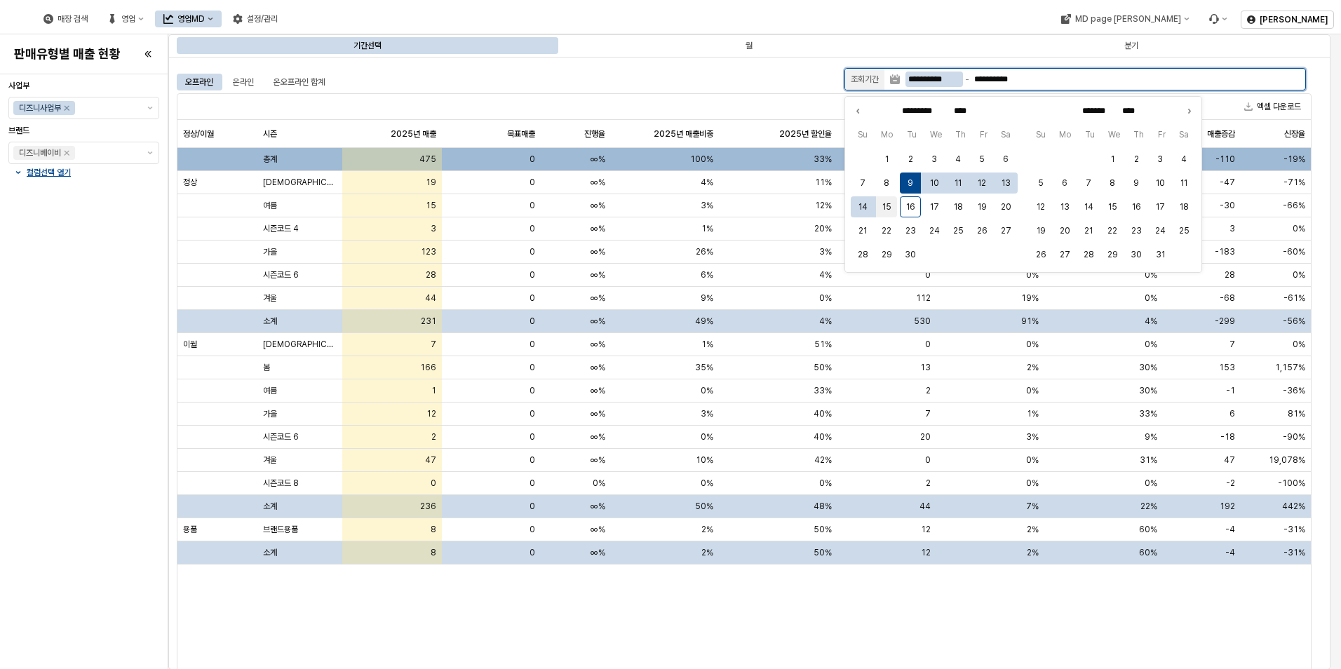
click at [887, 208] on button "15" at bounding box center [886, 206] width 21 height 21
type input "**********"
click at [887, 208] on button "15" at bounding box center [886, 206] width 21 height 21
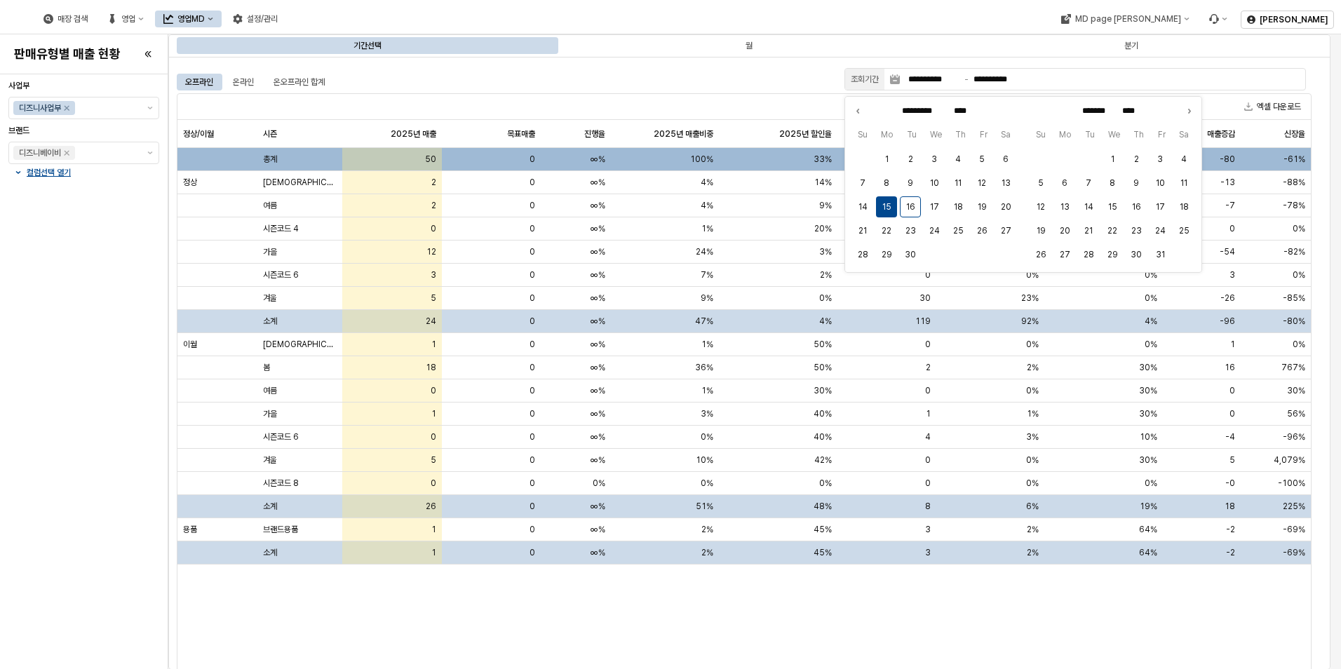
click at [522, 87] on div "오프라인 온라인 온오프라인 합계" at bounding box center [508, 82] width 662 height 17
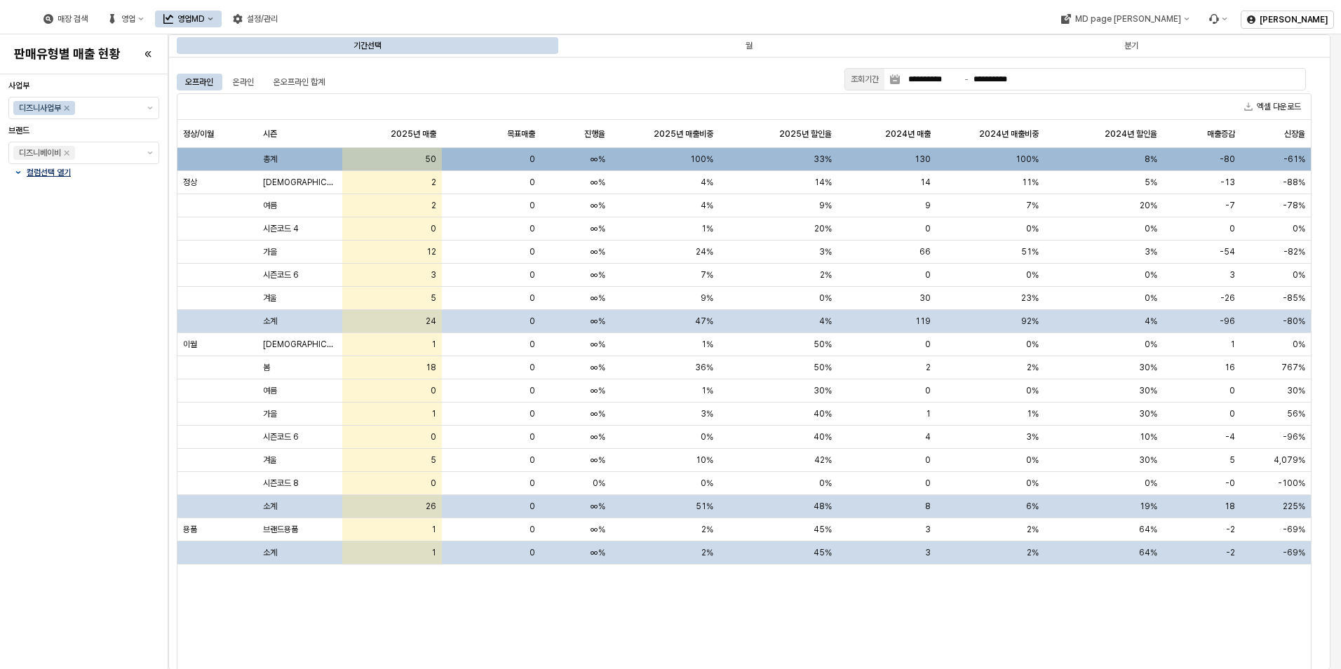
click at [58, 173] on p "컬럼선택 열기" at bounding box center [49, 172] width 44 height 11
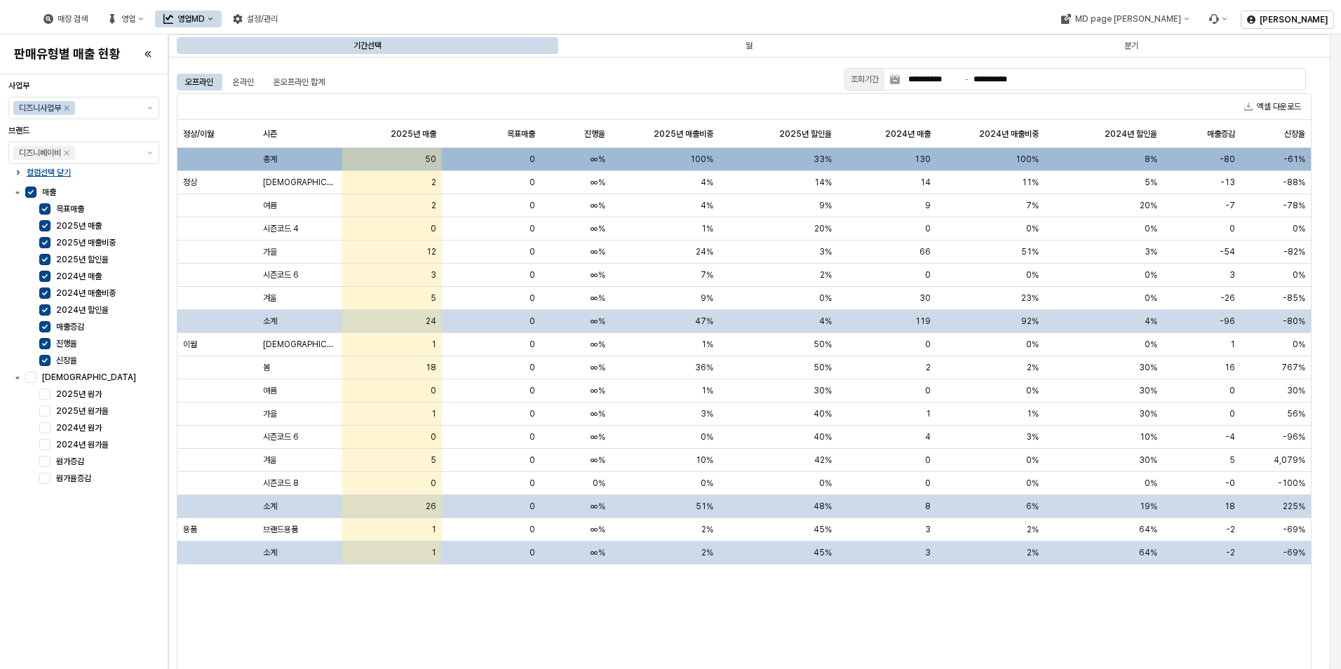
click at [62, 543] on div "사업부 디즈니사업부 브랜드 디즈니베이비 컬럼선택 닫기 매출 목표매출 2025년 매출 2025년 매출비중 2025년 할인율 2024년 매출 20…" at bounding box center [83, 371] width 151 height 583
click at [729, 76] on div "오프라인 온라인 온오프라인 합계" at bounding box center [508, 82] width 662 height 17
click at [12, 553] on div "사업부 디즈니사업부 브랜드 디즈니베이비 컬럼선택 닫기 매출 목표매출 2025년 매출 2025년 매출비중 2025년 할인율 2024년 매출 20…" at bounding box center [83, 371] width 151 height 583
click at [32, 174] on p "컬럼선택 닫기" at bounding box center [49, 172] width 44 height 11
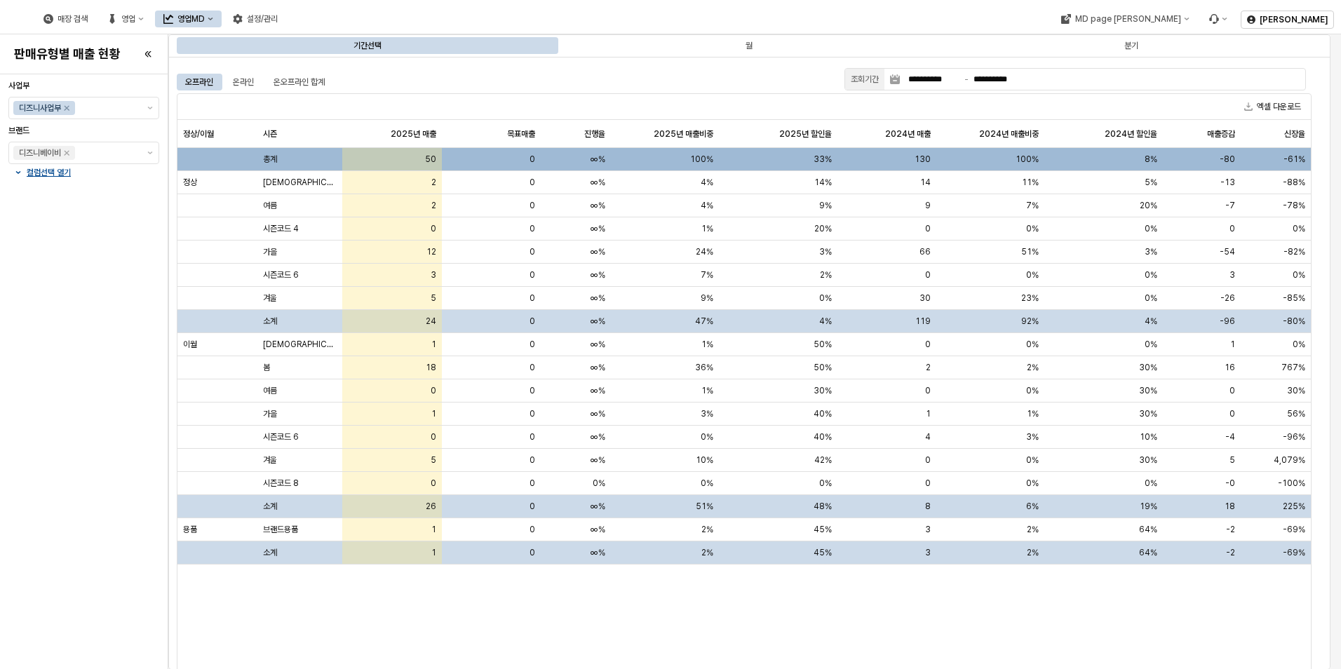
click at [68, 452] on div "사업부 디즈니사업부 브랜드 디즈니베이비 컬럼선택 열기" at bounding box center [83, 371] width 151 height 583
click at [560, 630] on div "정상/이월 정상/이월 시즌 시즌 2025년 매출 2025년 매출 목표매출 목표매출 진행율 진행율 2025년 매출비중 2025년 매출비중 202…" at bounding box center [743, 407] width 1133 height 575
